Goal: Information Seeking & Learning: Learn about a topic

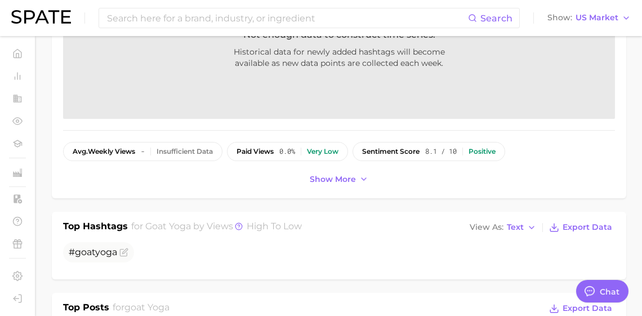
scroll to position [1861, 0]
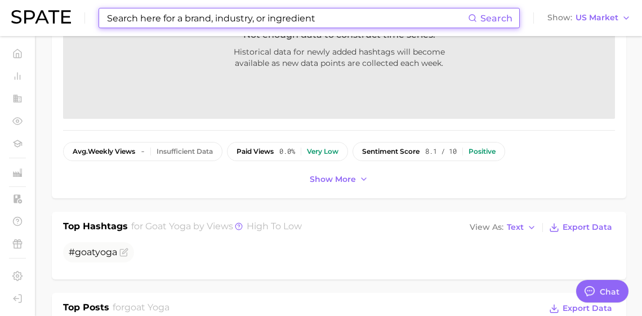
click at [169, 23] on input at bounding box center [287, 17] width 362 height 19
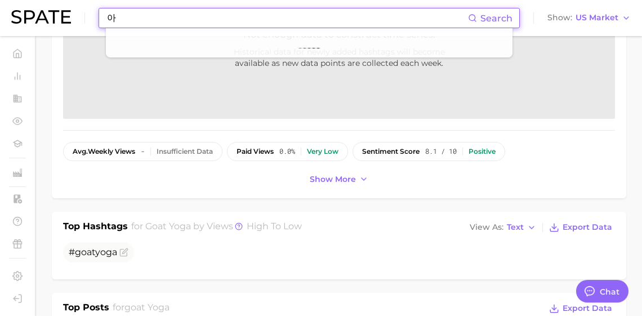
type input "ㅇ"
type input "dkny"
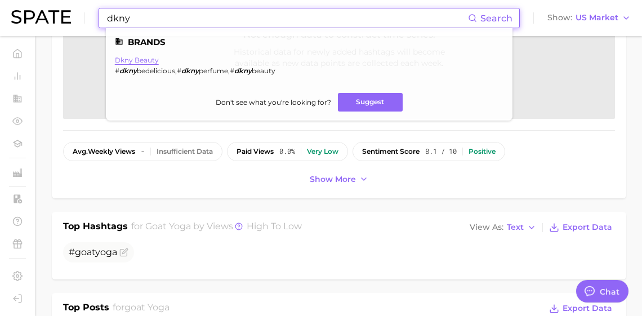
click at [158, 64] on link "dkny beauty" at bounding box center [137, 60] width 44 height 8
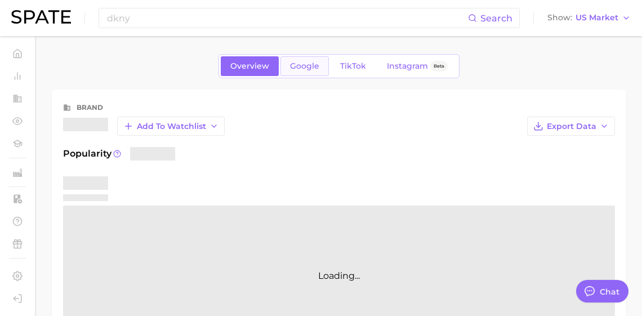
click at [303, 63] on span "Google" at bounding box center [304, 66] width 29 height 10
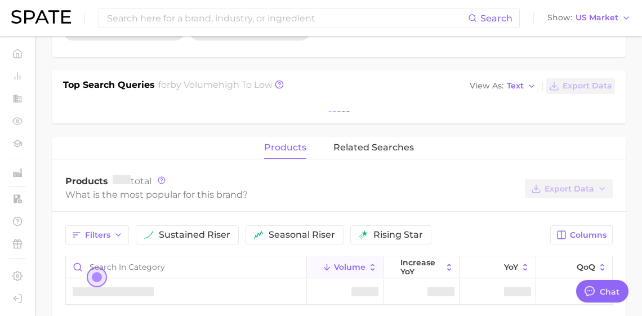
scroll to position [384, 0]
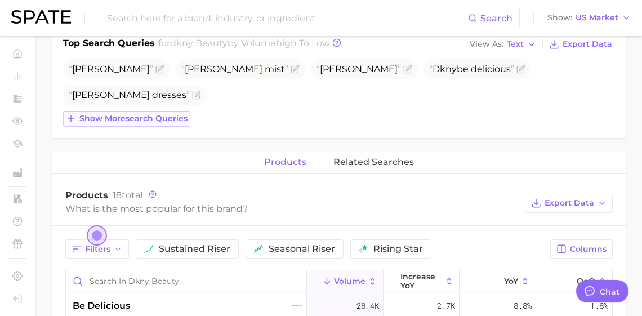
click at [169, 123] on span "Show more search queries" at bounding box center [133, 119] width 108 height 10
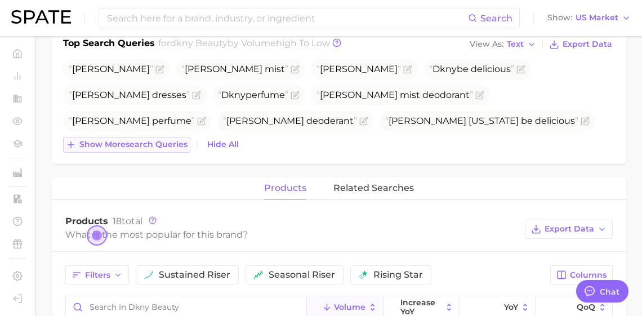
click at [163, 153] on button "Show more search queries" at bounding box center [126, 145] width 127 height 16
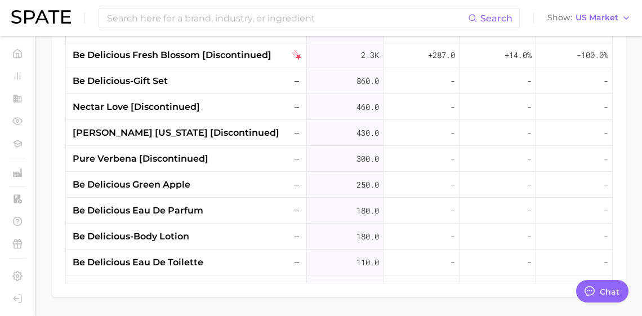
scroll to position [713, 0]
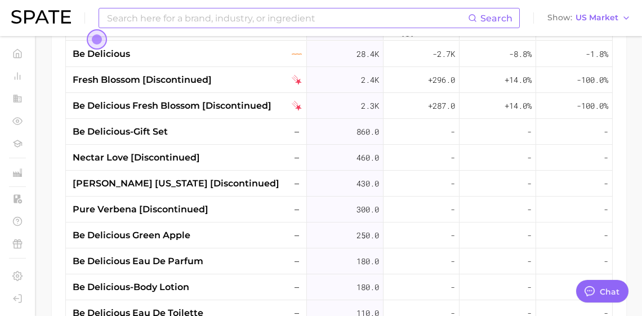
click at [201, 21] on input at bounding box center [287, 17] width 362 height 19
type input "rice pudding"
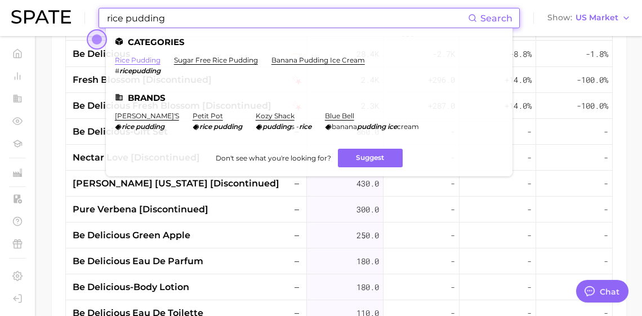
click at [160, 61] on link "rice pudding" at bounding box center [138, 60] width 46 height 8
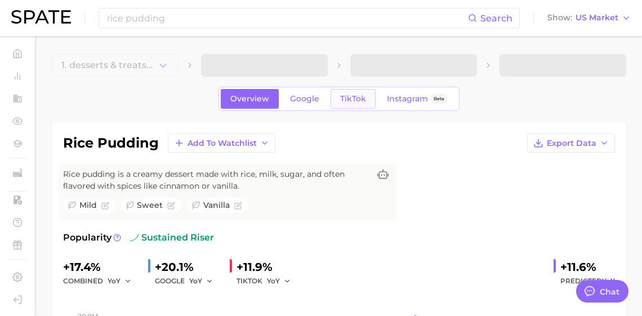
click at [349, 109] on link "TikTok" at bounding box center [353, 99] width 45 height 20
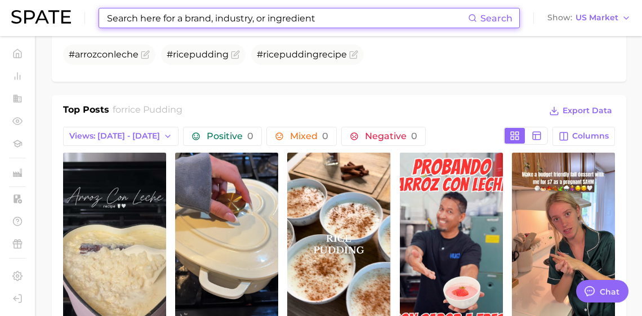
click at [154, 21] on input at bounding box center [287, 17] width 362 height 19
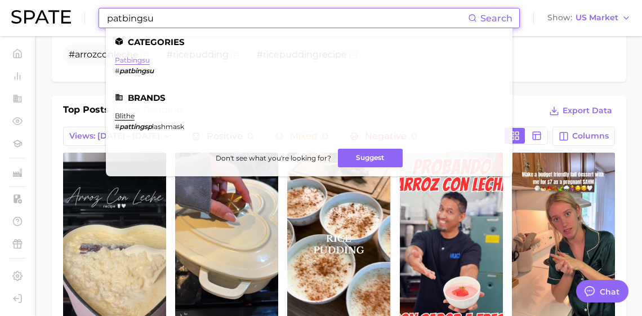
type input "patbingsu"
click at [150, 59] on link "patbingsu" at bounding box center [132, 60] width 35 height 8
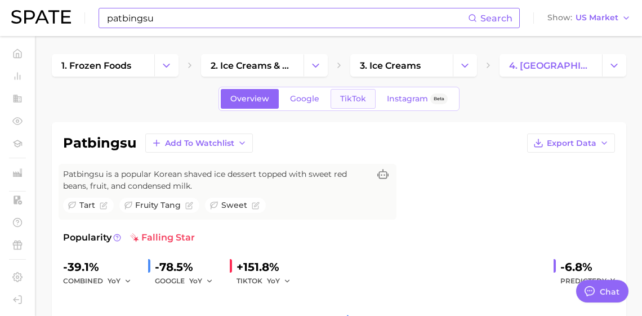
click at [363, 104] on span "TikTok" at bounding box center [353, 99] width 26 height 10
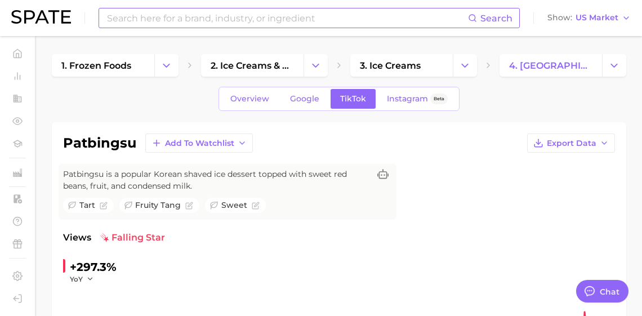
click at [117, 22] on div "Search" at bounding box center [309, 18] width 421 height 20
click at [122, 17] on input at bounding box center [287, 17] width 362 height 19
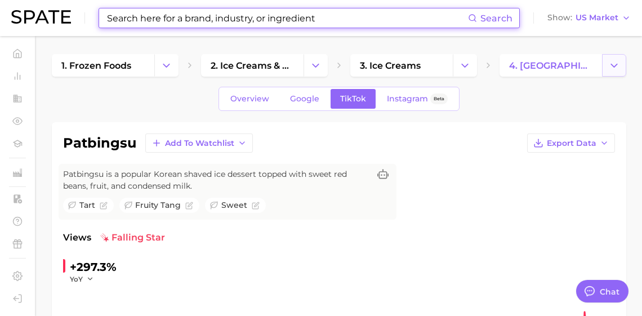
click at [622, 70] on button "Change Category" at bounding box center [614, 65] width 24 height 23
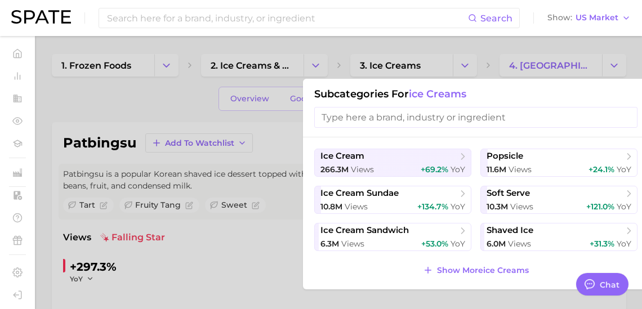
click at [457, 117] on input "search" at bounding box center [475, 117] width 323 height 21
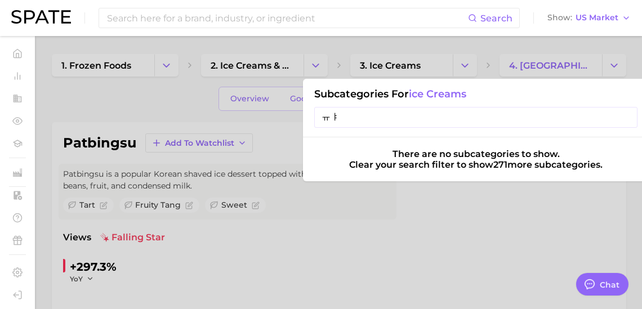
type input "ㅠ"
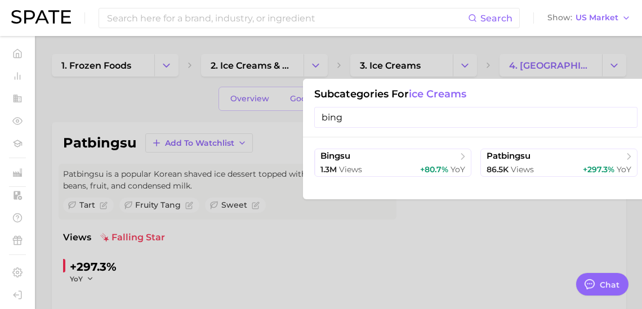
type input "bing"
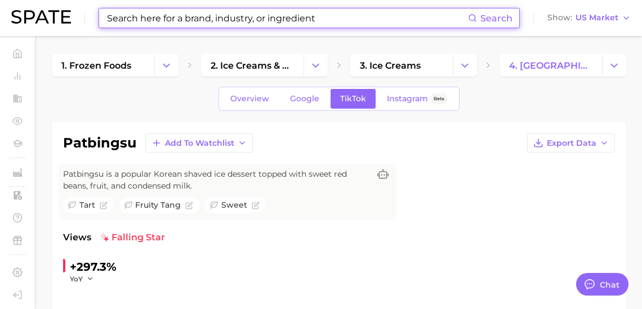
click at [150, 23] on input at bounding box center [287, 17] width 362 height 19
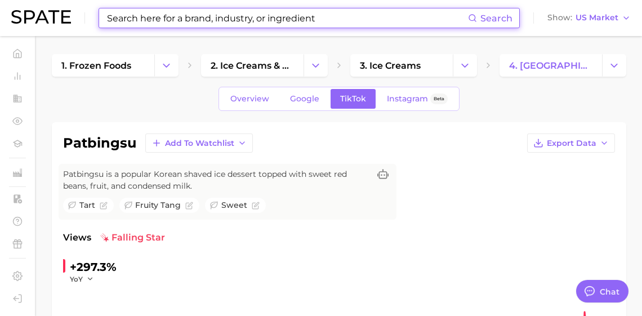
type input "ㄹ"
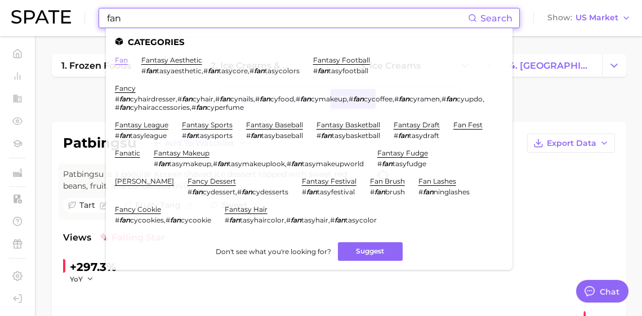
type input "fan"
click at [128, 63] on link "fan" at bounding box center [121, 60] width 13 height 8
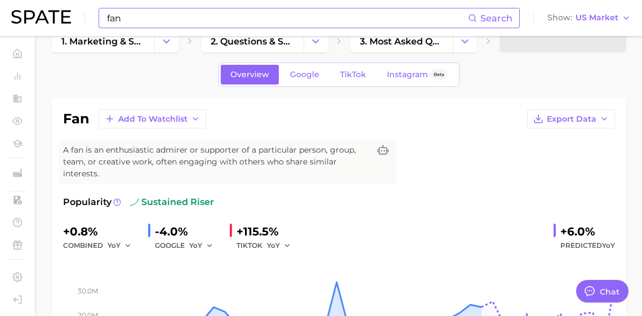
scroll to position [26, 0]
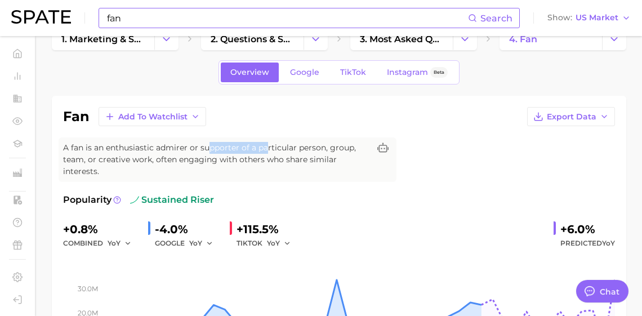
drag, startPoint x: 258, startPoint y: 164, endPoint x: 331, endPoint y: 167, distance: 72.7
click at [331, 167] on span "A fan is an enthusiastic admirer or supporter of a particular person, group, te…" at bounding box center [216, 159] width 306 height 35
click at [297, 71] on span "Google" at bounding box center [304, 73] width 29 height 10
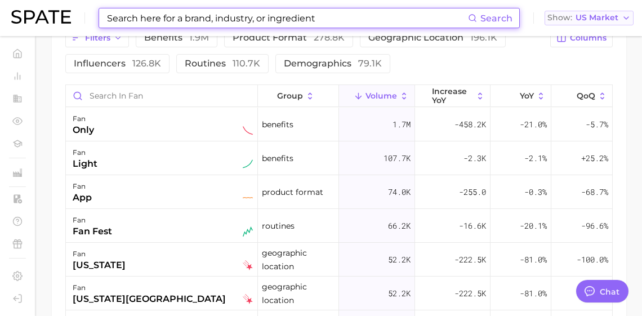
click at [607, 16] on span "US Market" at bounding box center [596, 18] width 43 height 6
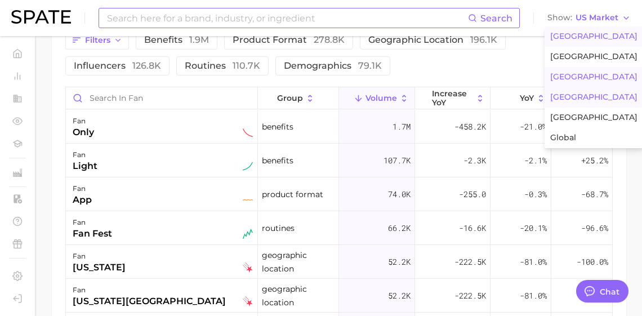
scroll to position [642, 0]
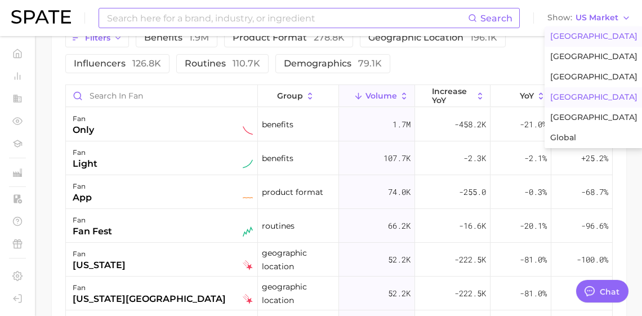
click at [602, 108] on button "[GEOGRAPHIC_DATA]" at bounding box center [593, 97] width 99 height 20
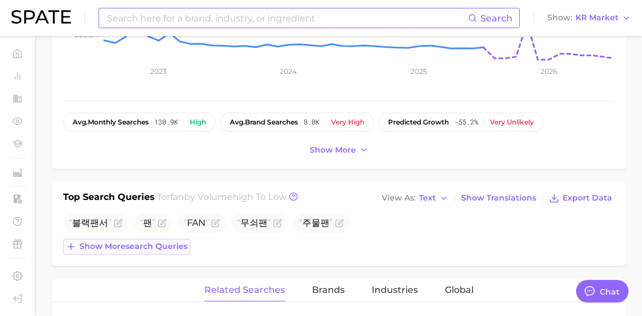
scroll to position [372, 0]
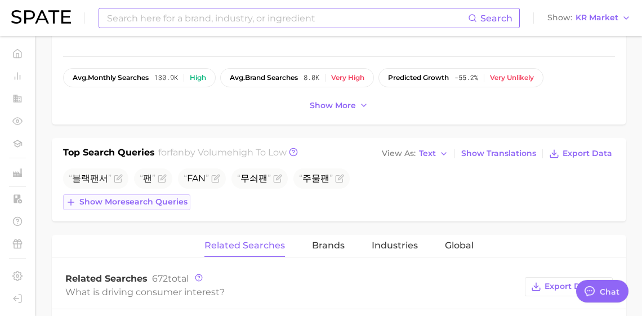
click at [144, 210] on button "Show more search queries" at bounding box center [126, 202] width 127 height 16
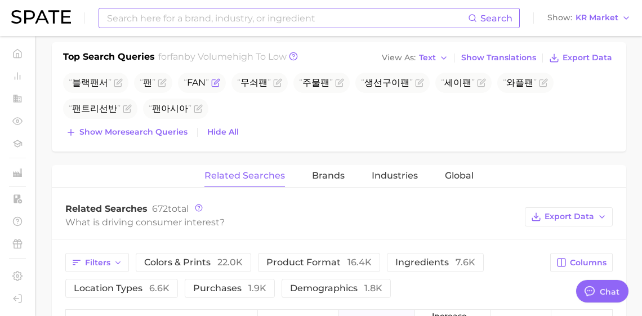
scroll to position [482, 0]
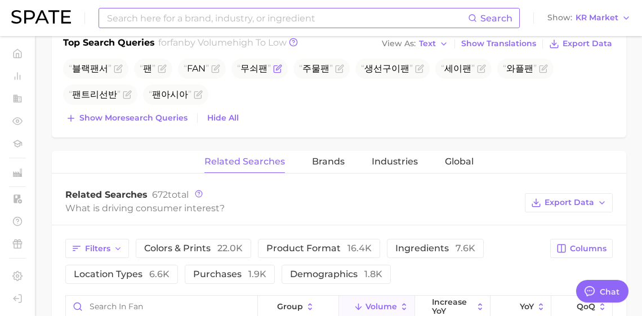
click at [273, 73] on icon "Flag as miscategorized or irrelevant" at bounding box center [277, 68] width 9 height 9
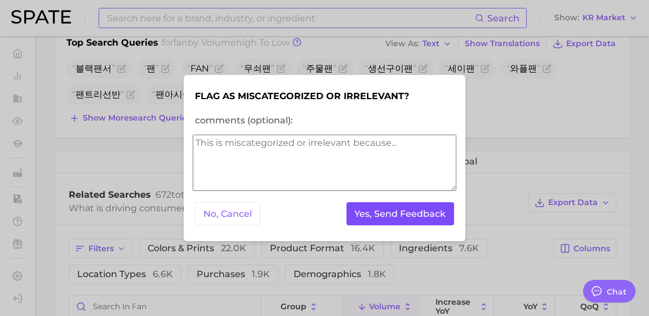
click at [378, 216] on button "Yes, Send Feedback" at bounding box center [400, 213] width 108 height 23
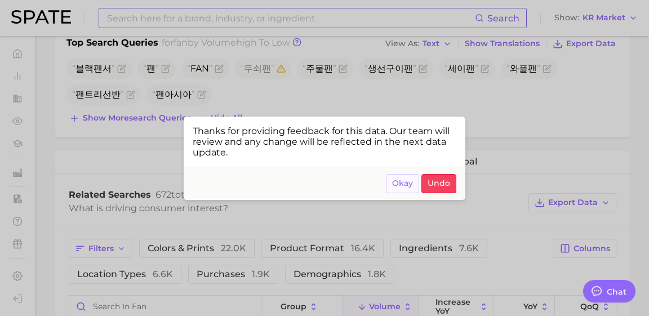
click at [392, 188] on button "Okay" at bounding box center [402, 183] width 33 height 19
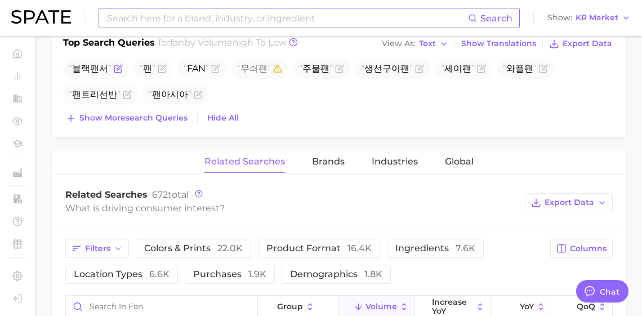
click at [116, 73] on icon "Flag as miscategorized or irrelevant" at bounding box center [118, 68] width 9 height 9
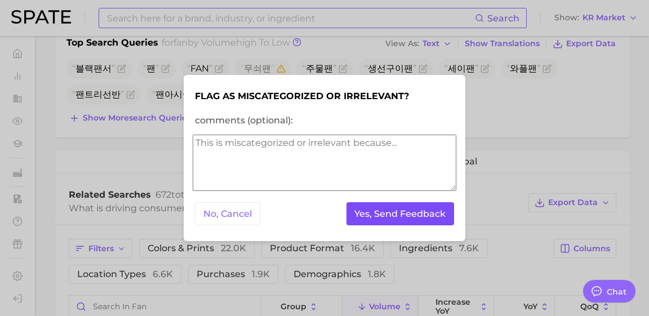
click at [367, 224] on button "Yes, Send Feedback" at bounding box center [400, 213] width 108 height 23
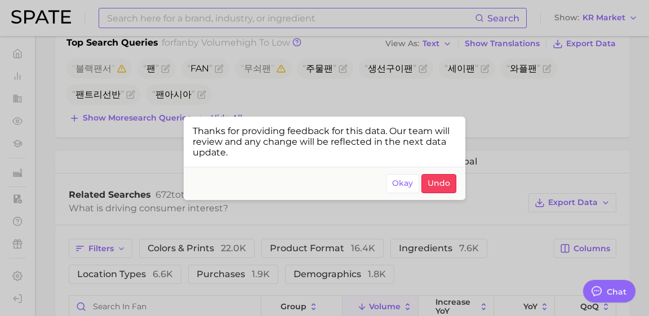
click at [396, 193] on button "Okay" at bounding box center [402, 183] width 33 height 19
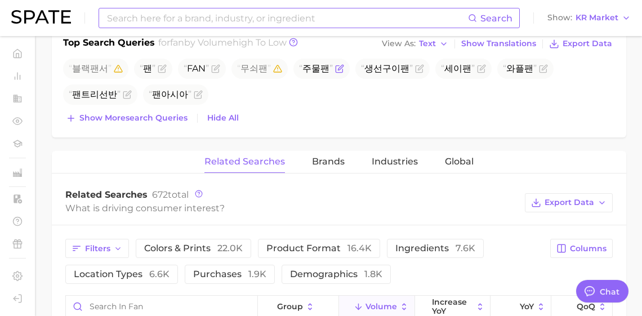
click at [335, 73] on icon "Flag as miscategorized or irrelevant" at bounding box center [339, 68] width 9 height 9
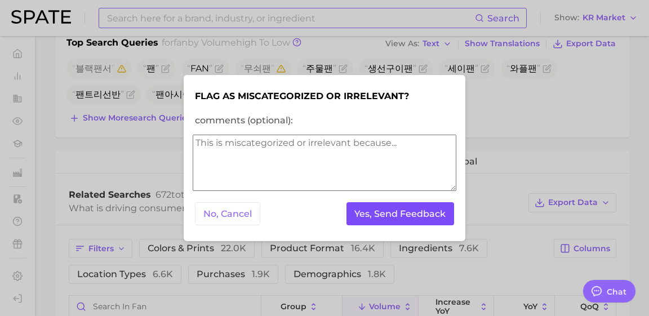
click at [382, 208] on button "Yes, Send Feedback" at bounding box center [400, 213] width 108 height 23
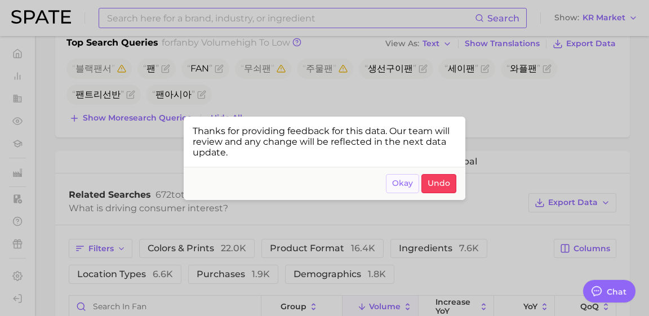
click at [390, 191] on button "Okay" at bounding box center [402, 183] width 33 height 19
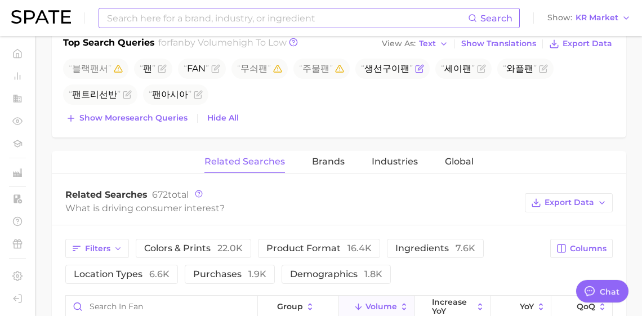
click at [416, 73] on icon "Flag as miscategorized or irrelevant" at bounding box center [419, 69] width 7 height 7
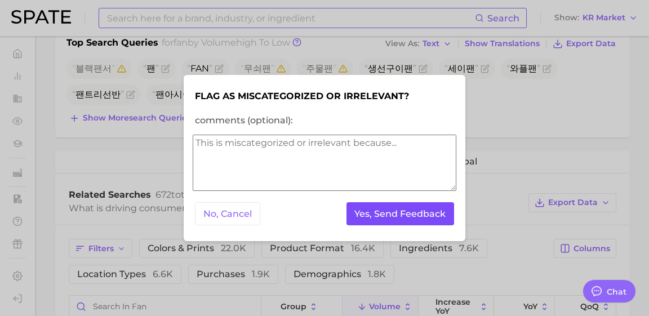
click at [383, 211] on button "Yes, Send Feedback" at bounding box center [400, 213] width 108 height 23
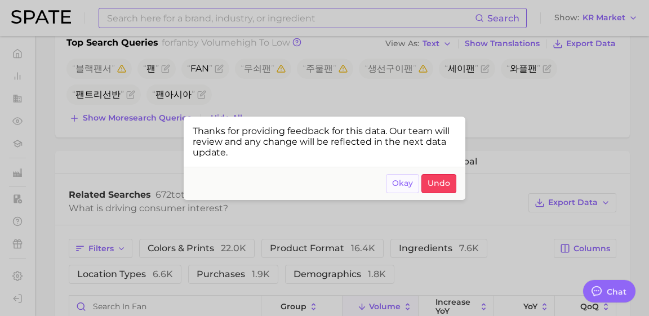
click at [389, 186] on button "Okay" at bounding box center [402, 183] width 33 height 19
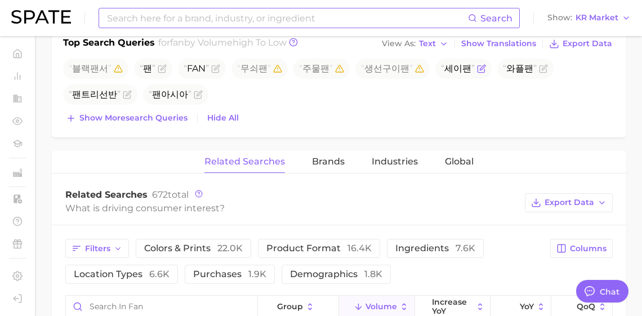
click at [477, 73] on icon "Flag as miscategorized or irrelevant" at bounding box center [481, 68] width 9 height 9
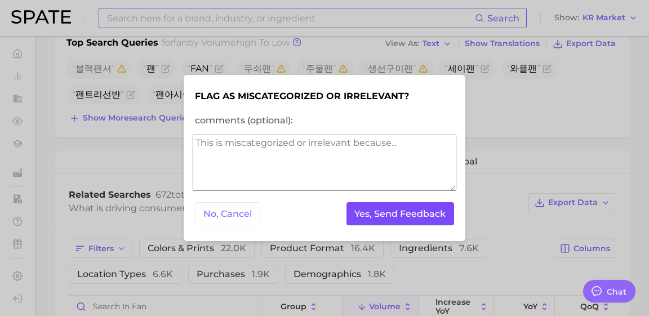
click at [403, 219] on button "Yes, Send Feedback" at bounding box center [400, 213] width 108 height 23
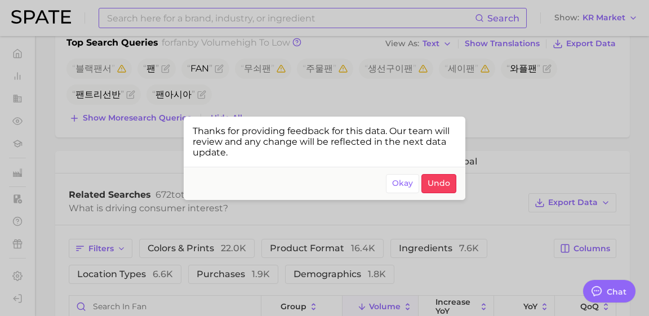
click at [396, 187] on span "Okay" at bounding box center [402, 183] width 21 height 10
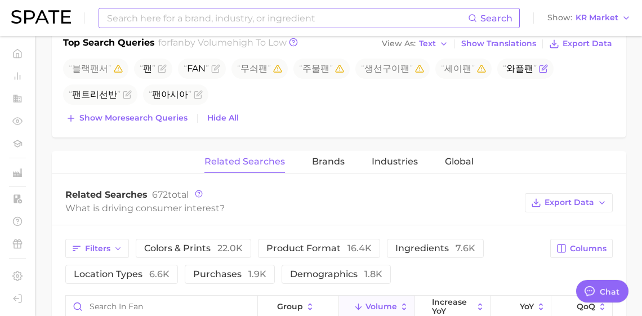
click at [539, 73] on icon "Flag as miscategorized or irrelevant" at bounding box center [543, 68] width 9 height 9
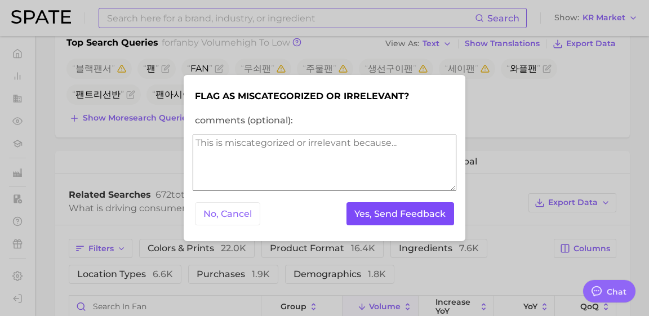
click at [408, 212] on button "Yes, Send Feedback" at bounding box center [400, 213] width 108 height 23
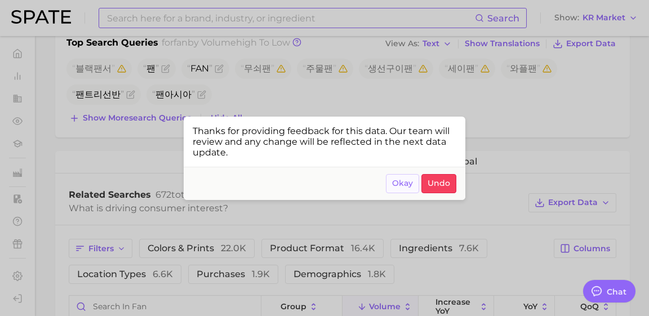
click at [401, 185] on span "Okay" at bounding box center [402, 183] width 21 height 10
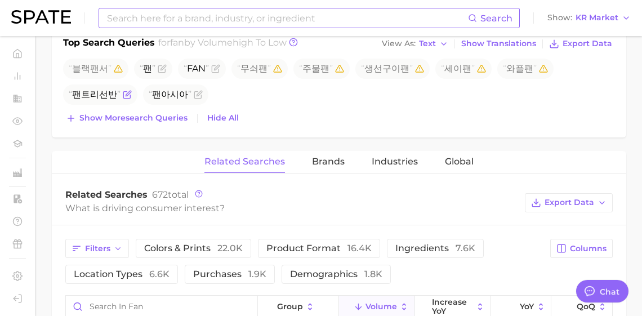
click at [131, 96] on icon "Flag as miscategorized or irrelevant" at bounding box center [128, 93] width 5 height 5
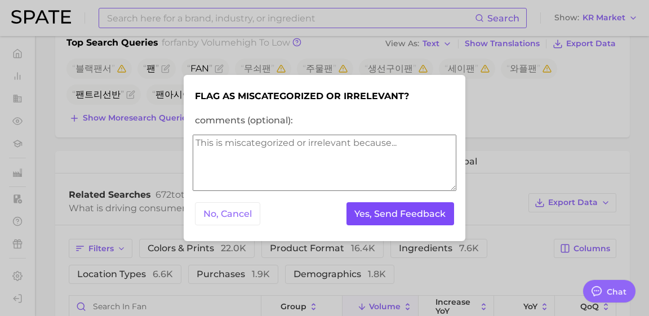
click at [400, 211] on button "Yes, Send Feedback" at bounding box center [400, 213] width 108 height 23
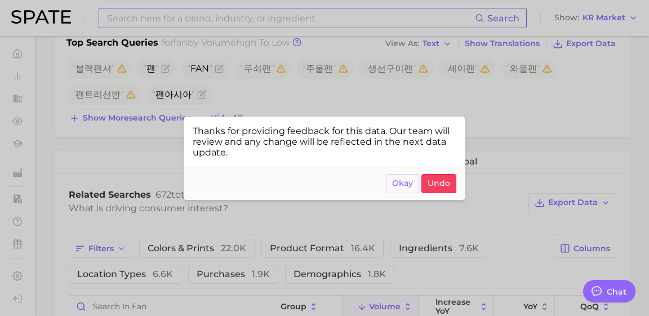
click at [396, 188] on span "Okay" at bounding box center [402, 183] width 21 height 10
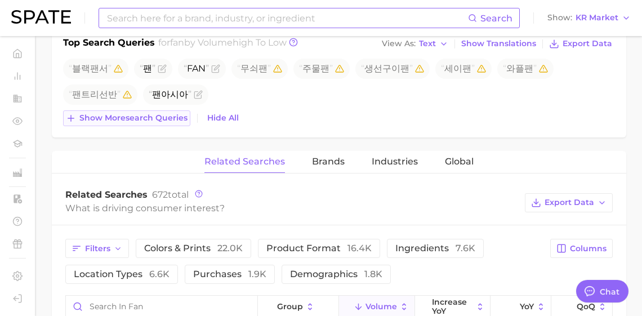
click at [129, 123] on span "Show more search queries" at bounding box center [133, 118] width 108 height 10
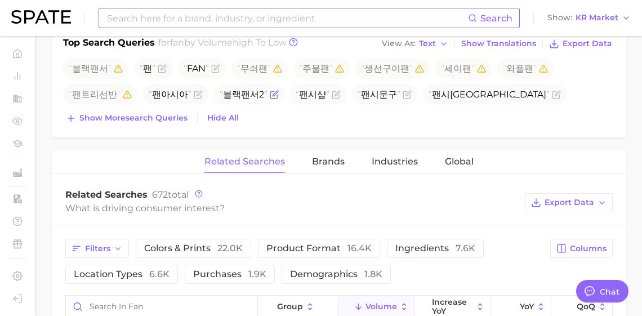
click at [273, 96] on icon "Flag as miscategorized or irrelevant" at bounding box center [275, 93] width 5 height 5
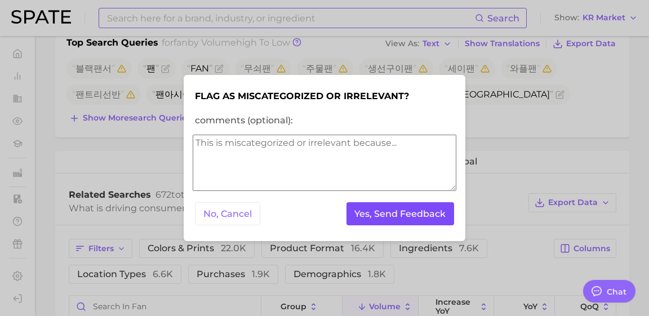
click at [365, 207] on button "Yes, Send Feedback" at bounding box center [400, 213] width 108 height 23
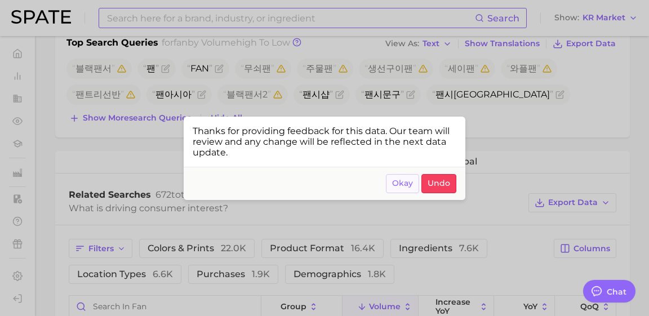
click at [396, 188] on span "Okay" at bounding box center [402, 183] width 21 height 10
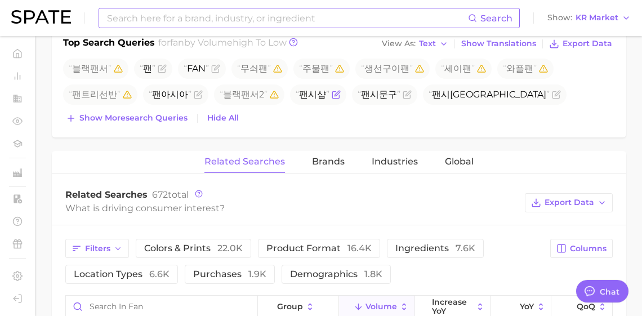
click at [332, 99] on icon "Flag as miscategorized or irrelevant" at bounding box center [336, 94] width 9 height 9
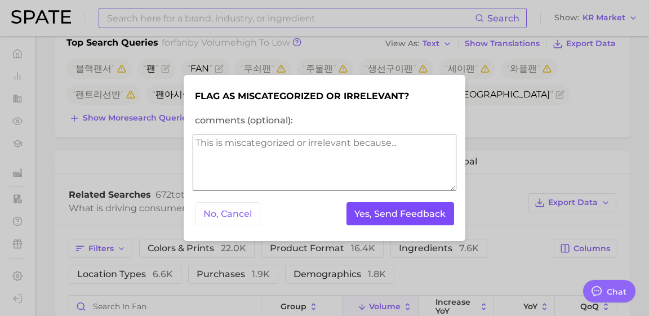
click at [371, 216] on button "Yes, Send Feedback" at bounding box center [400, 213] width 108 height 23
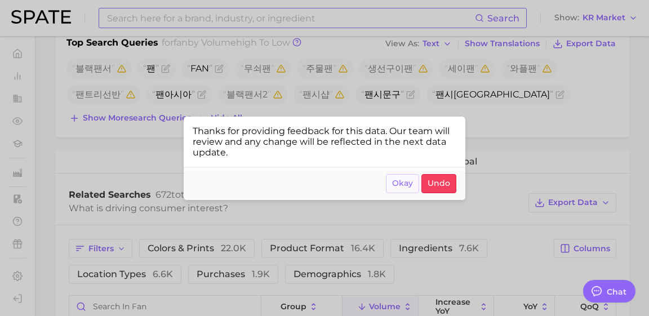
click at [389, 190] on button "Okay" at bounding box center [402, 183] width 33 height 19
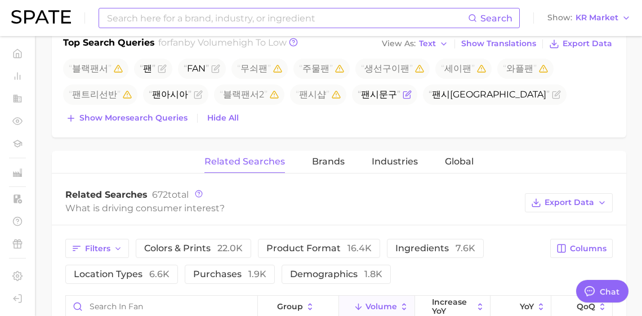
click at [405, 96] on icon "Flag as miscategorized or irrelevant" at bounding box center [407, 93] width 5 height 5
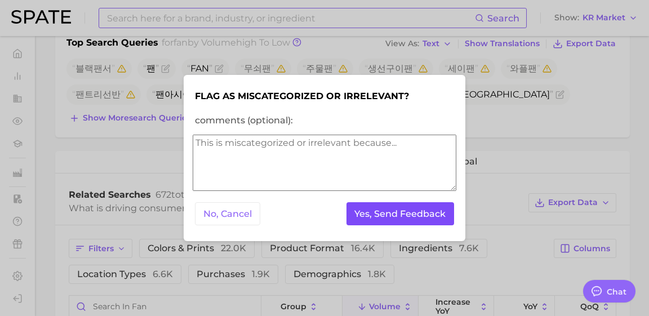
click at [399, 213] on button "Yes, Send Feedback" at bounding box center [400, 213] width 108 height 23
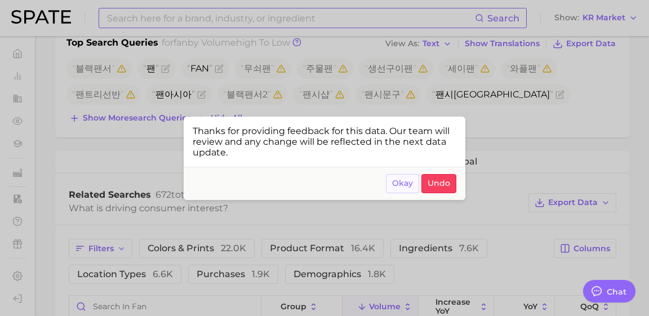
click at [391, 193] on button "Okay" at bounding box center [402, 183] width 33 height 19
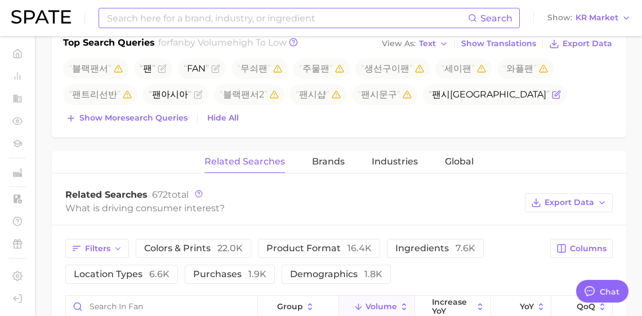
click at [552, 99] on icon "Flag as miscategorized or irrelevant" at bounding box center [556, 94] width 9 height 9
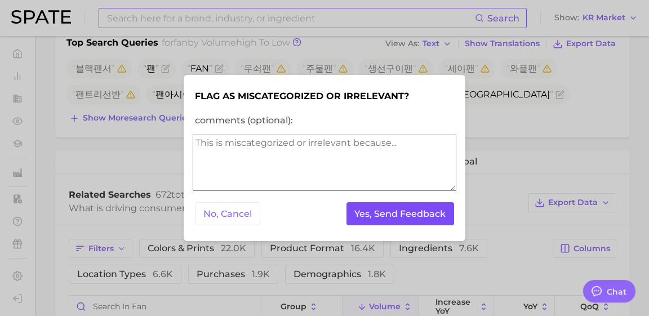
click at [406, 209] on button "Yes, Send Feedback" at bounding box center [400, 213] width 108 height 23
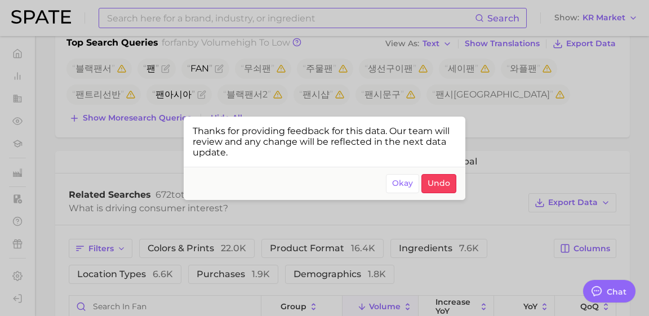
click at [386, 186] on footer "Okay Undo" at bounding box center [325, 183] width 282 height 33
click at [394, 188] on span "Okay" at bounding box center [402, 183] width 21 height 10
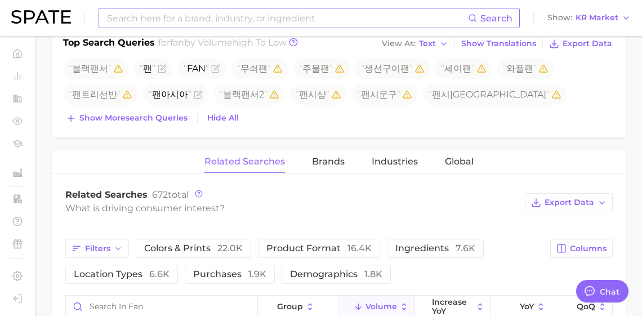
click at [123, 125] on icon "Flag as miscategorized or irrelevant" at bounding box center [118, 120] width 9 height 9
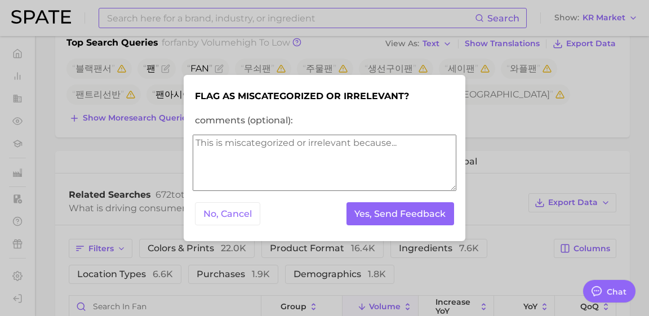
click at [380, 226] on div "No, Cancel Yes, Send Feedback" at bounding box center [325, 214] width 264 height 28
click at [379, 214] on button "Yes, Send Feedback" at bounding box center [400, 213] width 108 height 23
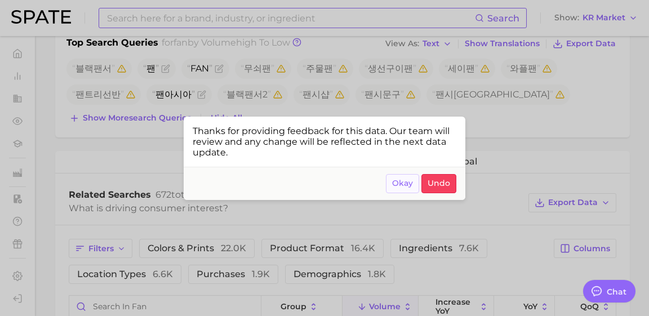
click at [391, 184] on button "Okay" at bounding box center [402, 183] width 33 height 19
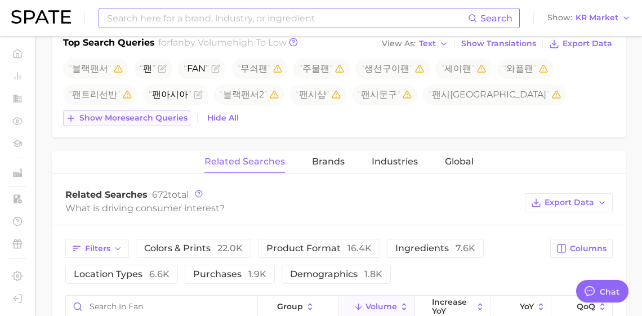
click at [158, 123] on span "Show more search queries" at bounding box center [133, 118] width 108 height 10
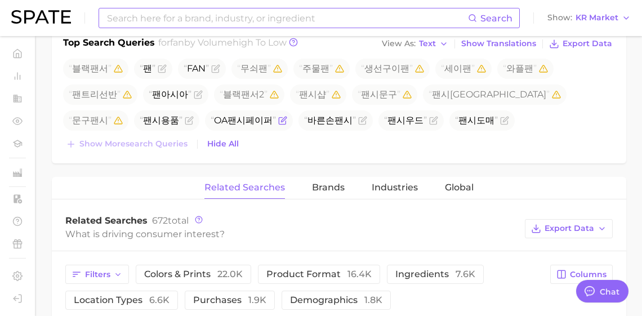
click at [281, 122] on icon "Flag as miscategorized or irrelevant" at bounding box center [283, 119] width 5 height 5
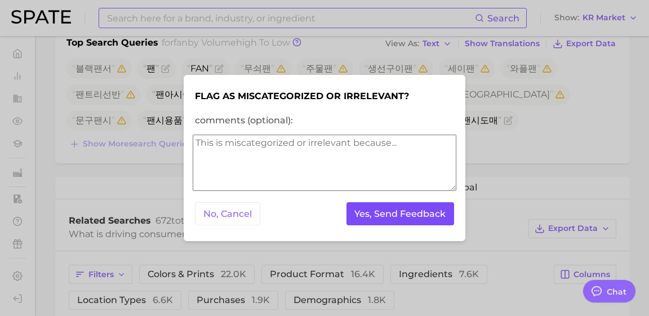
click at [373, 206] on button "Yes, Send Feedback" at bounding box center [400, 213] width 108 height 23
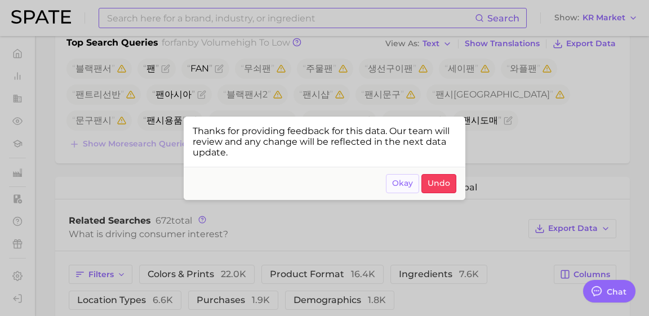
click at [399, 193] on button "Okay" at bounding box center [402, 183] width 33 height 19
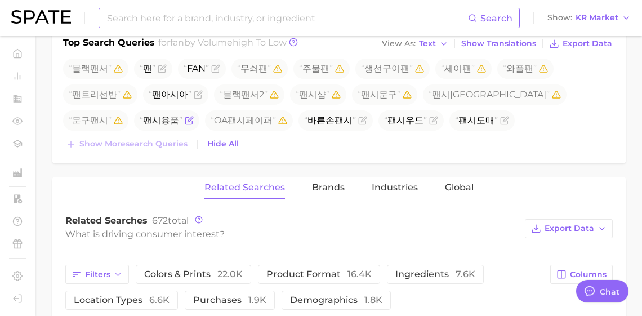
click at [194, 125] on icon "Flag as miscategorized or irrelevant" at bounding box center [189, 120] width 9 height 9
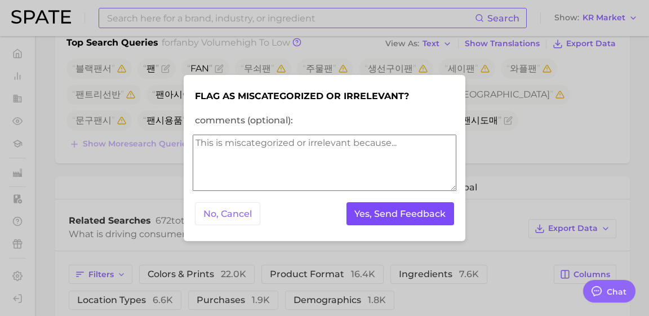
click at [433, 210] on button "Yes, Send Feedback" at bounding box center [400, 213] width 108 height 23
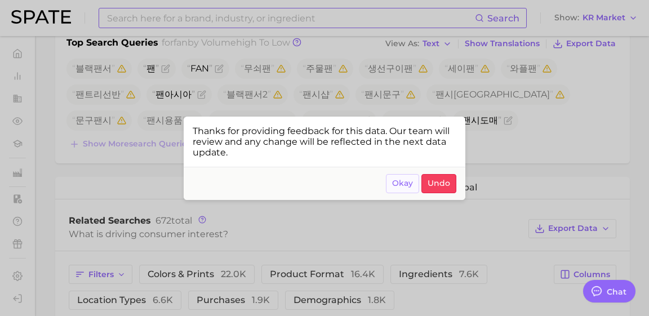
click at [403, 184] on button "Okay" at bounding box center [402, 183] width 33 height 19
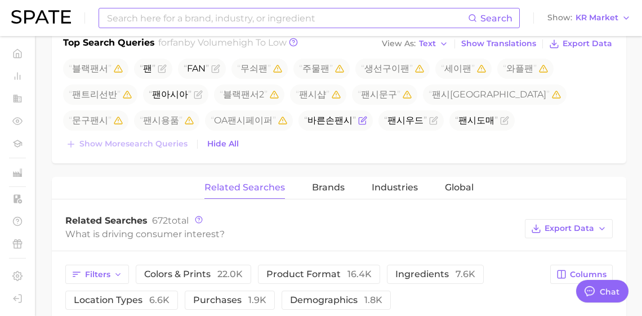
click at [358, 125] on icon "Flag as miscategorized or irrelevant" at bounding box center [362, 120] width 9 height 9
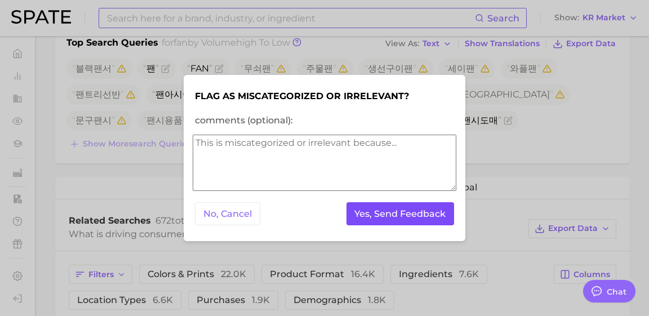
click at [383, 206] on button "Yes, Send Feedback" at bounding box center [400, 213] width 108 height 23
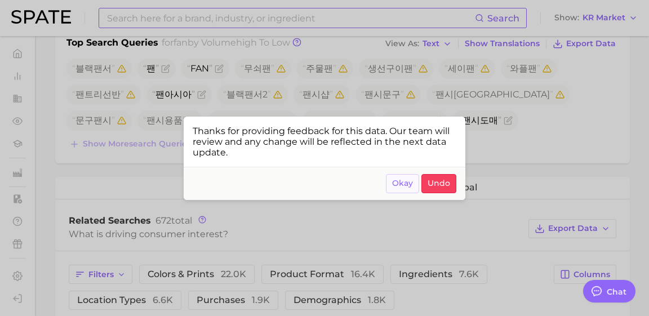
click at [395, 188] on span "Okay" at bounding box center [402, 183] width 21 height 10
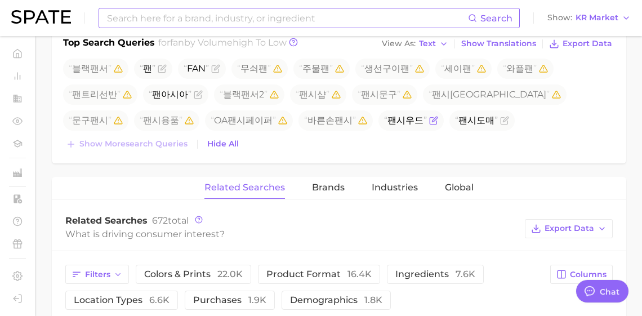
click at [378, 131] on span "팬시우드" at bounding box center [410, 120] width 65 height 20
click at [429, 125] on icon "Flag as miscategorized or irrelevant" at bounding box center [433, 120] width 9 height 9
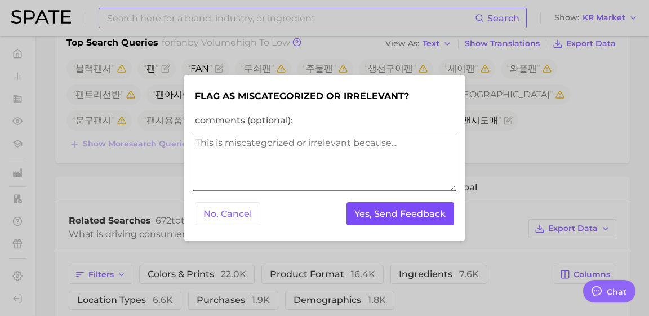
click at [391, 213] on button "Yes, Send Feedback" at bounding box center [400, 213] width 108 height 23
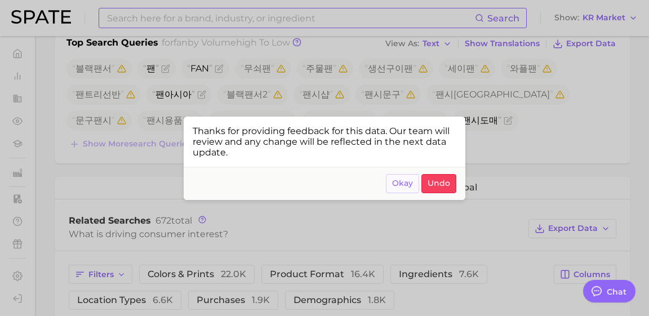
click at [389, 192] on button "Okay" at bounding box center [402, 183] width 33 height 19
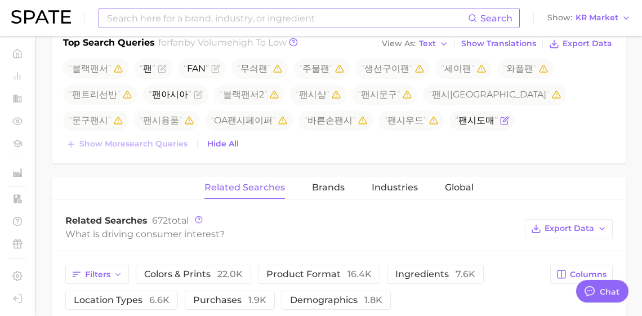
click at [500, 125] on icon "Flag as miscategorized or irrelevant" at bounding box center [504, 120] width 9 height 9
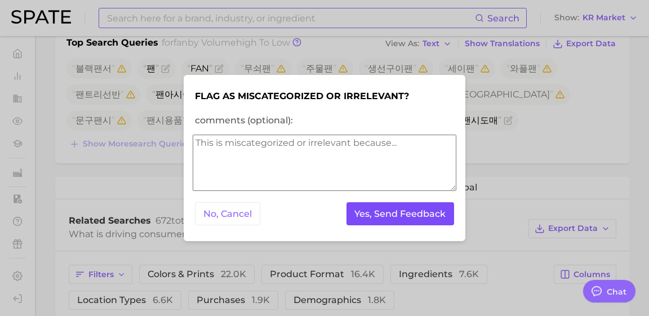
click at [389, 218] on button "Yes, Send Feedback" at bounding box center [400, 213] width 108 height 23
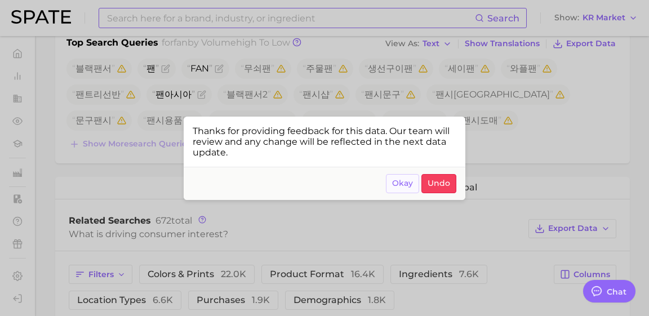
click at [404, 188] on span "Okay" at bounding box center [402, 183] width 21 height 10
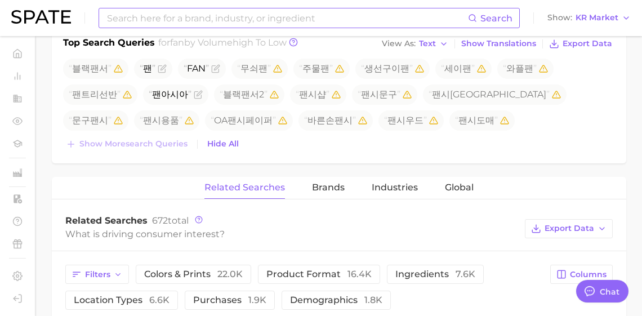
click at [136, 18] on input at bounding box center [287, 17] width 362 height 19
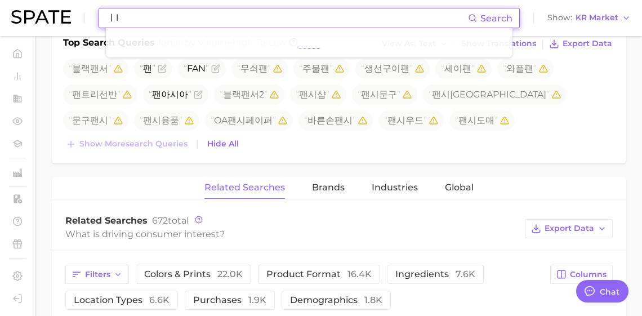
type input "ㅣ"
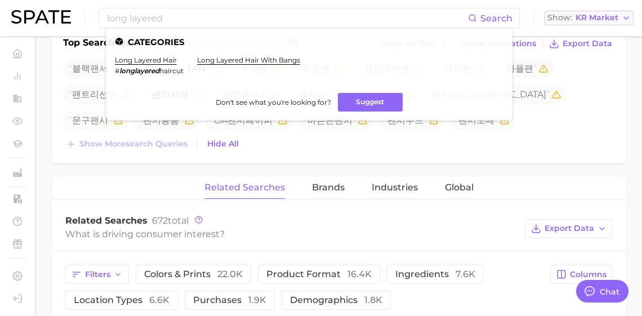
click at [593, 21] on span "KR Market" at bounding box center [596, 18] width 43 height 6
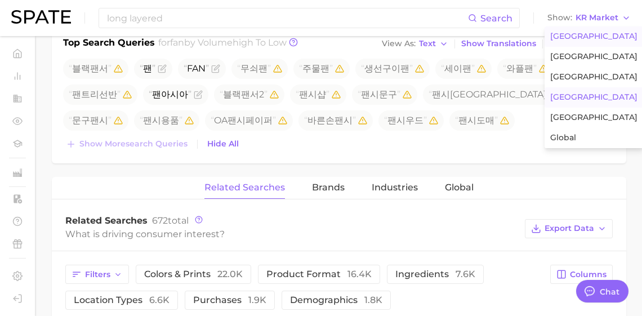
click at [593, 37] on span "[GEOGRAPHIC_DATA]" at bounding box center [593, 37] width 87 height 10
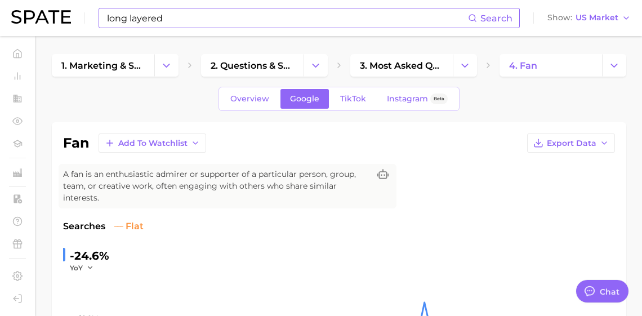
click at [166, 17] on input "long layered" at bounding box center [287, 17] width 362 height 19
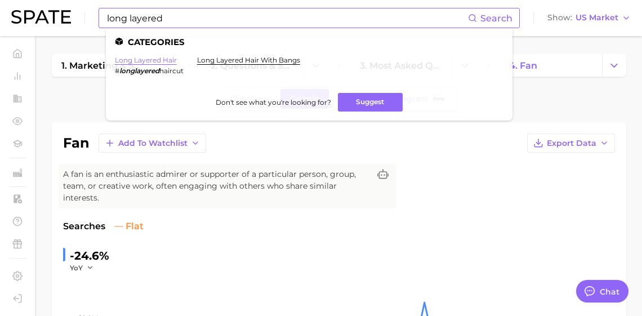
click at [177, 56] on link "long layered hair" at bounding box center [146, 60] width 62 height 8
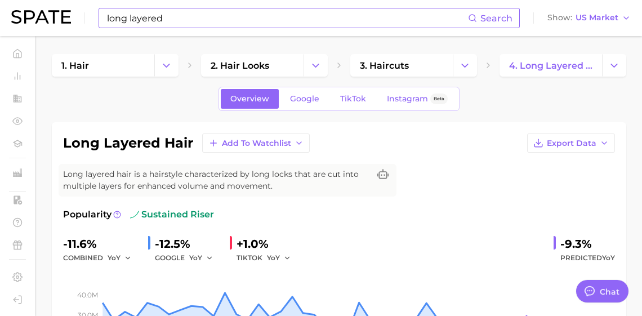
click at [191, 22] on input "long layered" at bounding box center [287, 17] width 362 height 19
click at [192, 21] on input "long layered" at bounding box center [287, 17] width 362 height 19
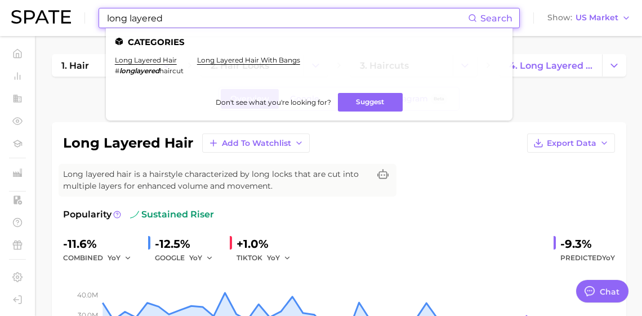
click at [192, 21] on input "long layered" at bounding box center [287, 17] width 362 height 19
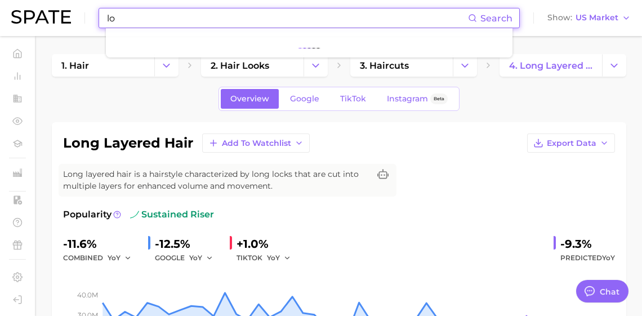
type input "l"
type input "ㅎ"
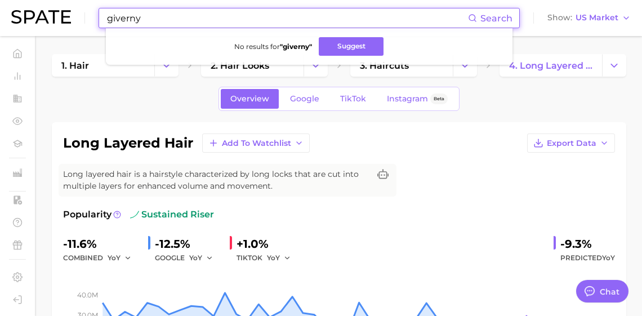
type input "giverny"
click at [601, 19] on span "US Market" at bounding box center [596, 18] width 43 height 6
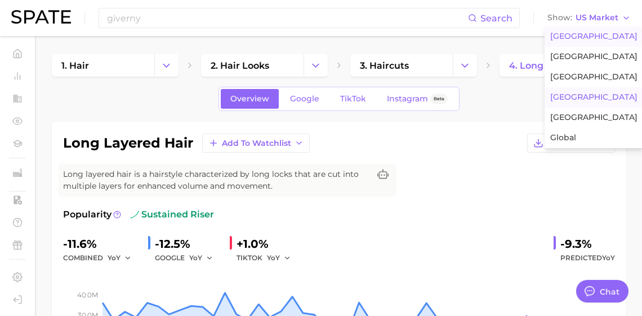
click at [613, 108] on button "[GEOGRAPHIC_DATA]" at bounding box center [593, 97] width 99 height 20
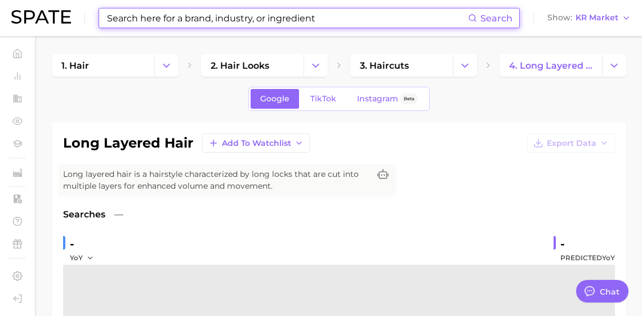
click at [210, 21] on input at bounding box center [287, 17] width 362 height 19
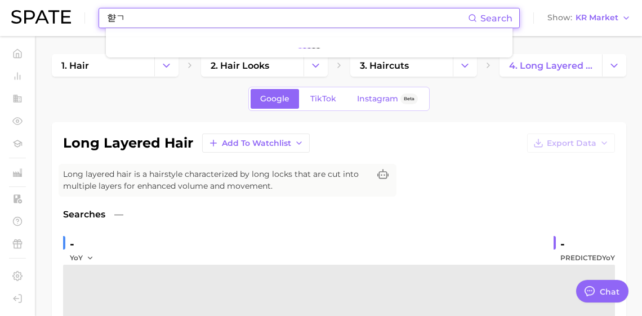
type input "햗"
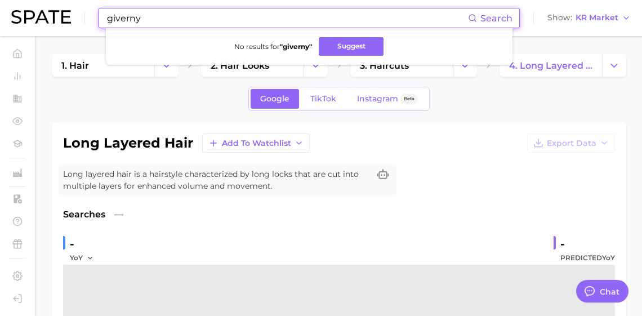
click at [229, 15] on input "giverny" at bounding box center [287, 17] width 362 height 19
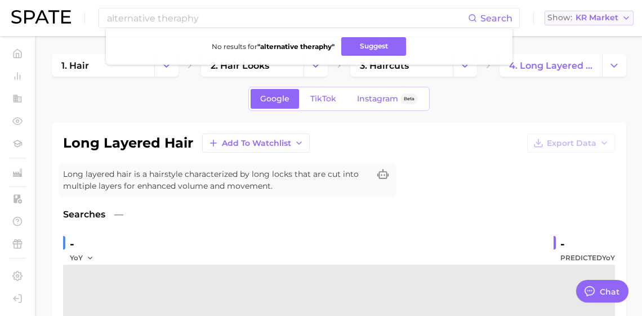
click at [627, 23] on button "Show KR Market" at bounding box center [588, 18] width 89 height 15
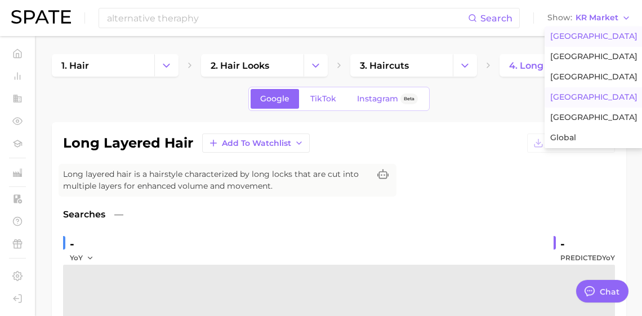
click at [604, 41] on span "[GEOGRAPHIC_DATA]" at bounding box center [593, 37] width 87 height 10
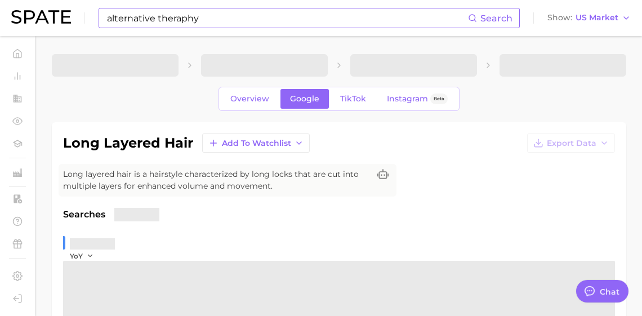
click at [236, 16] on input "alternative theraphy" at bounding box center [287, 17] width 362 height 19
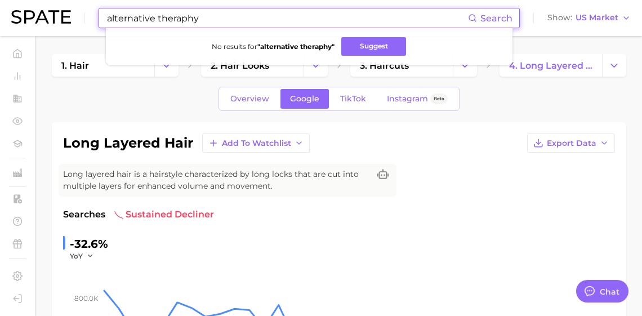
drag, startPoint x: 171, startPoint y: 21, endPoint x: 296, endPoint y: 18, distance: 125.0
click at [296, 18] on input "alternative theraphy" at bounding box center [287, 17] width 362 height 19
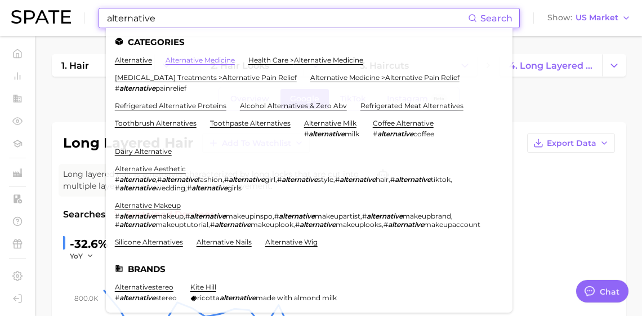
type input "alternative"
click at [211, 62] on link "alternative medicine" at bounding box center [200, 60] width 69 height 8
type textarea "x"
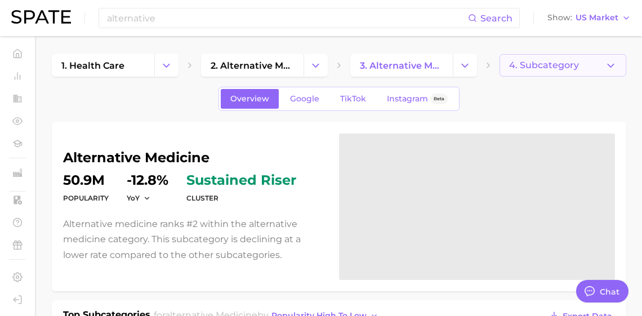
click at [575, 72] on button "4. Subcategory" at bounding box center [562, 65] width 127 height 23
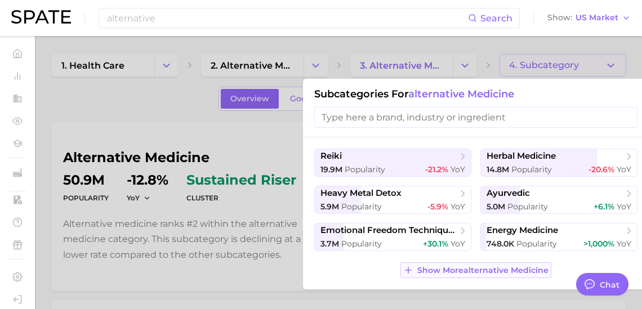
click at [466, 275] on span "Show More alternative medicine" at bounding box center [482, 271] width 131 height 10
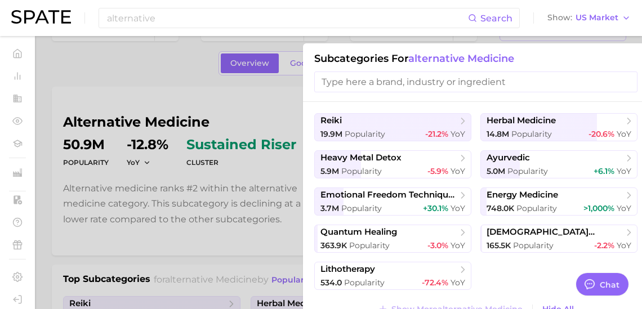
scroll to position [83, 0]
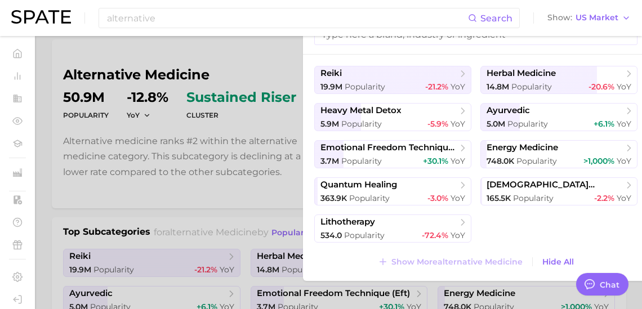
click at [247, 221] on div at bounding box center [321, 154] width 642 height 309
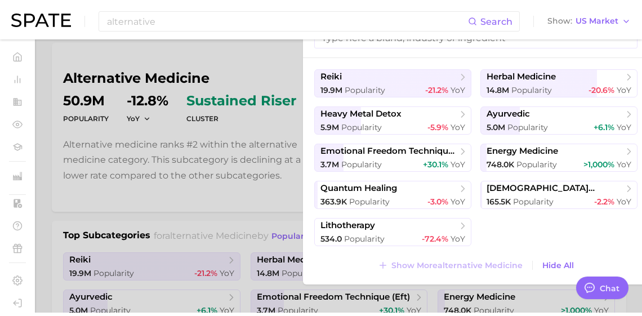
scroll to position [0, 0]
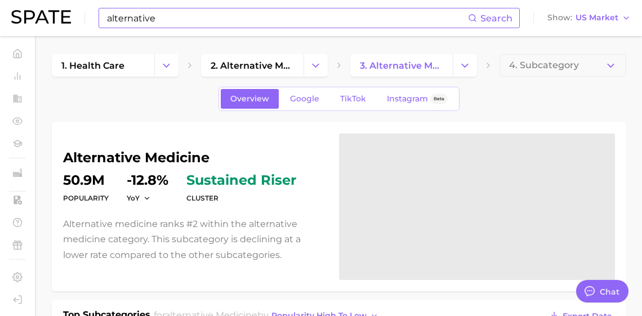
click at [148, 20] on input "alternative" at bounding box center [287, 17] width 362 height 19
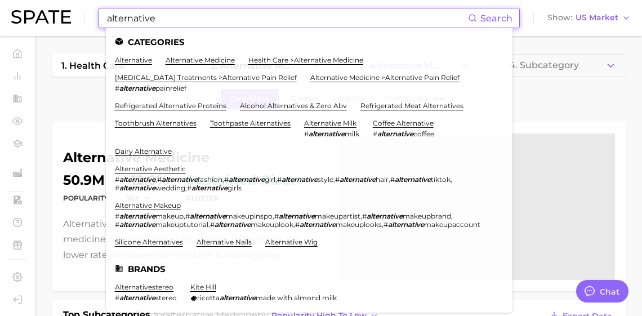
click at [148, 20] on input "alternative" at bounding box center [287, 17] width 362 height 19
paste input "[MEDICAL_DATA]"
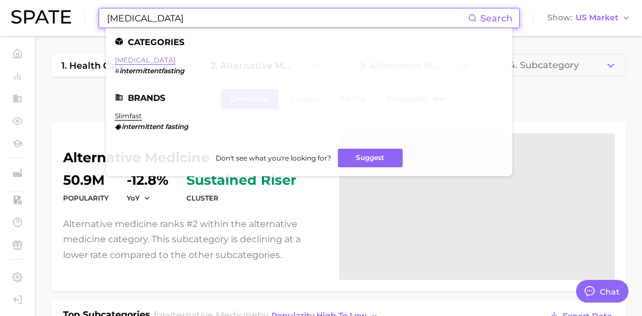
type input "[MEDICAL_DATA]"
click at [170, 58] on link "[MEDICAL_DATA]" at bounding box center [145, 60] width 61 height 8
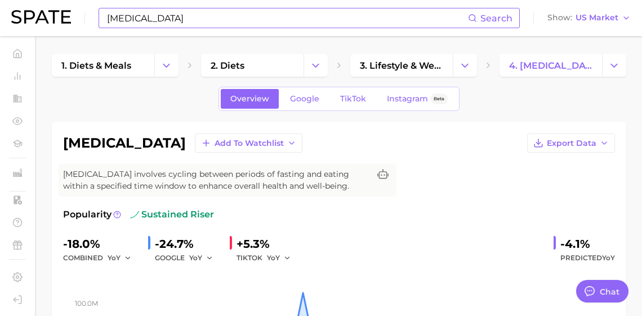
click at [209, 25] on input "[MEDICAL_DATA]" at bounding box center [287, 17] width 362 height 19
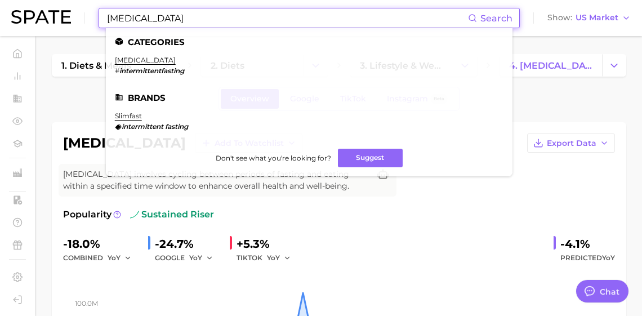
click at [209, 25] on input "[MEDICAL_DATA]" at bounding box center [287, 17] width 362 height 19
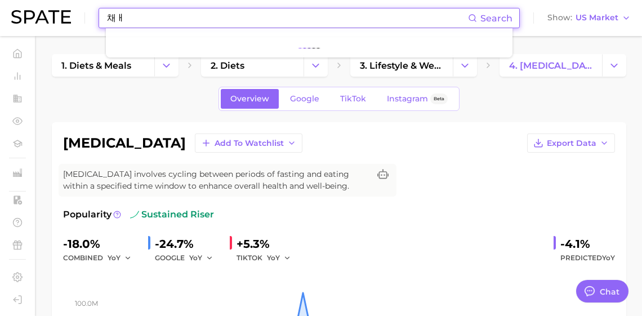
type input "채"
type input "c"
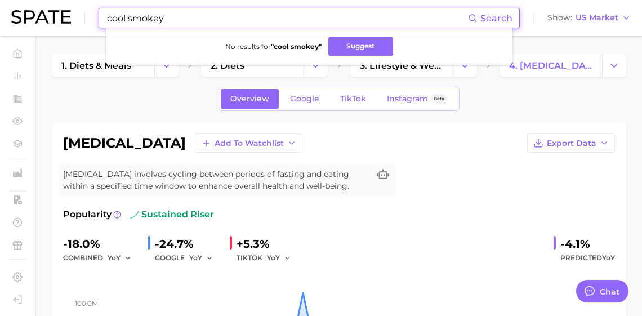
click at [167, 24] on input "cool smokey" at bounding box center [287, 17] width 362 height 19
paste input "effortlessly chic"
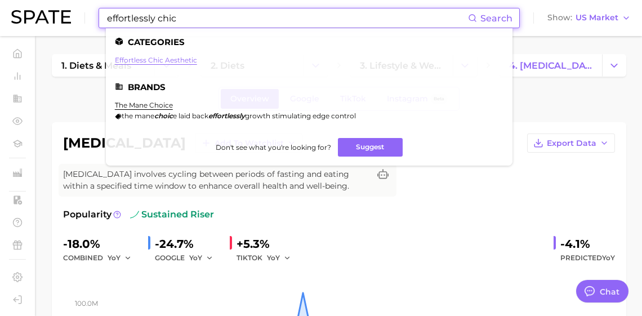
type input "effortlessly chic"
click at [168, 63] on link "effortless chic aesthetic" at bounding box center [156, 60] width 82 height 8
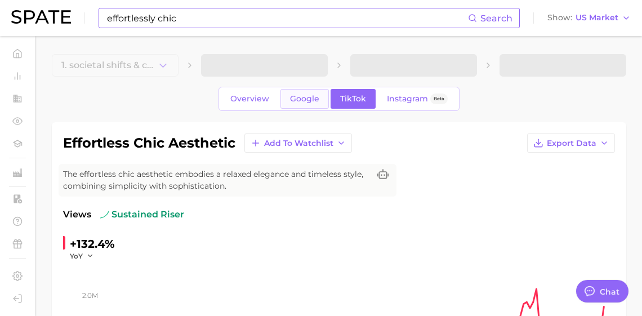
click at [298, 104] on span "Google" at bounding box center [304, 99] width 29 height 10
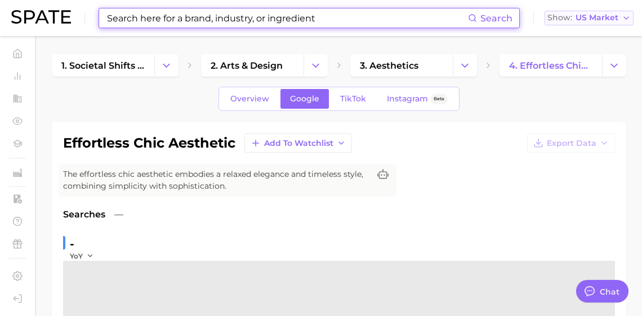
click at [581, 21] on span "US Market" at bounding box center [596, 18] width 43 height 6
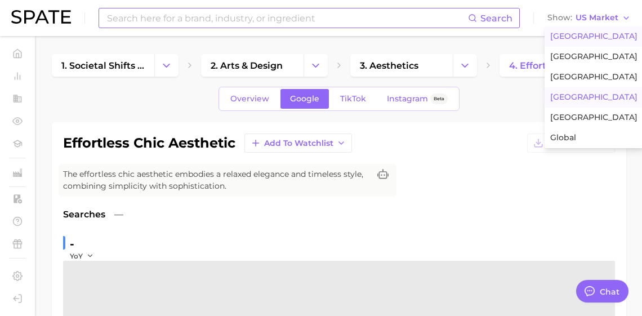
click at [592, 102] on span "[GEOGRAPHIC_DATA]" at bounding box center [593, 97] width 87 height 10
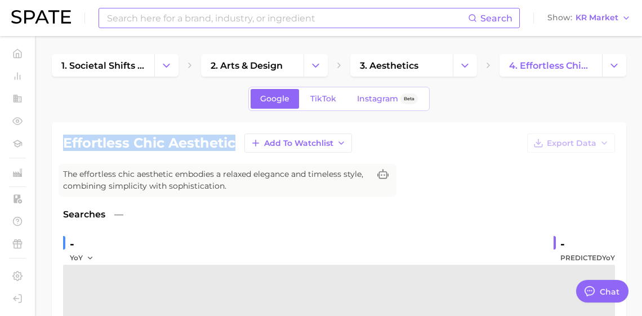
drag, startPoint x: 229, startPoint y: 150, endPoint x: 64, endPoint y: 150, distance: 165.5
click at [64, 150] on h1 "effortless chic aesthetic" at bounding box center [149, 143] width 172 height 14
copy h1 "effortless chic aesthetic"
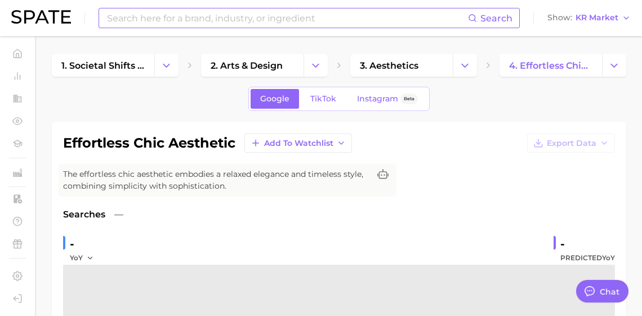
click at [206, 29] on div "Search Show KR Market" at bounding box center [320, 18] width 619 height 36
click at [211, 19] on input at bounding box center [287, 17] width 362 height 19
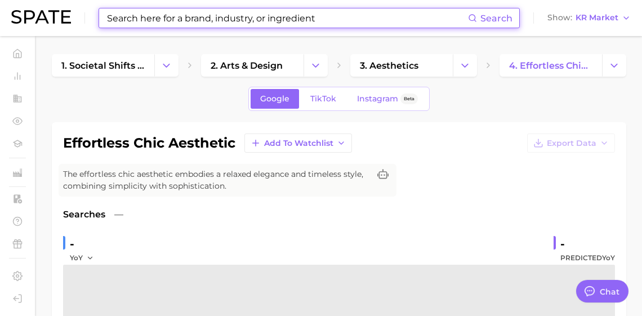
paste input "Rouge Dior On Stage"
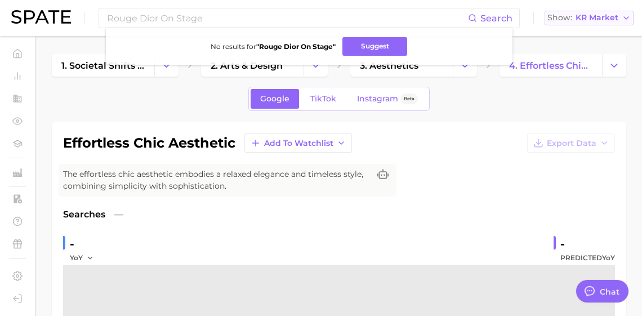
click at [602, 16] on span "KR Market" at bounding box center [596, 18] width 43 height 6
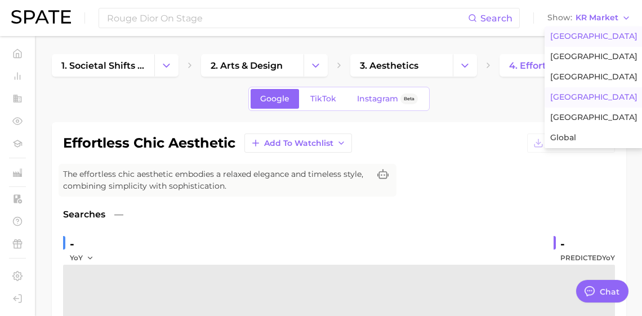
click at [579, 39] on span "[GEOGRAPHIC_DATA]" at bounding box center [593, 37] width 87 height 10
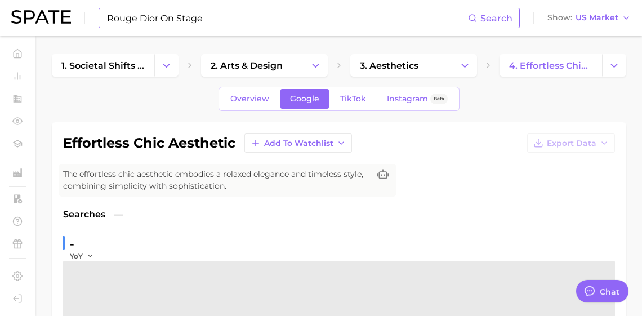
click at [236, 23] on input "Rouge Dior On Stage" at bounding box center [287, 17] width 362 height 19
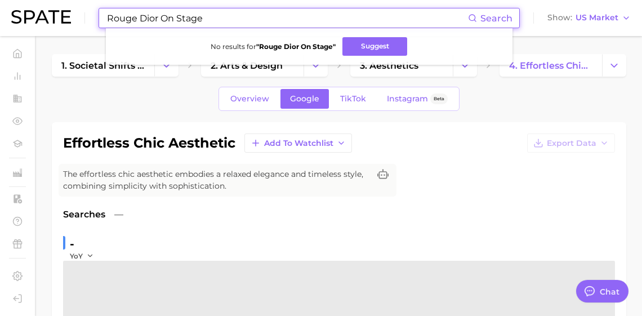
click at [236, 23] on input "Rouge Dior On Stage" at bounding box center [287, 17] width 362 height 19
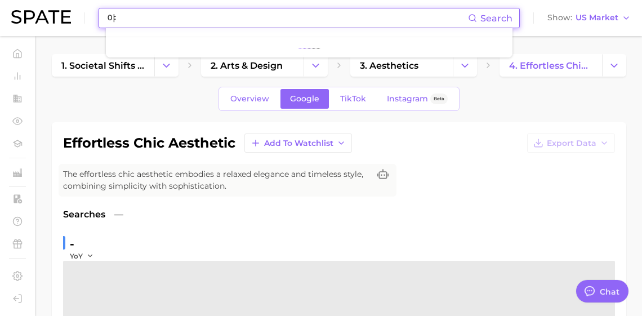
type input "ㅇ"
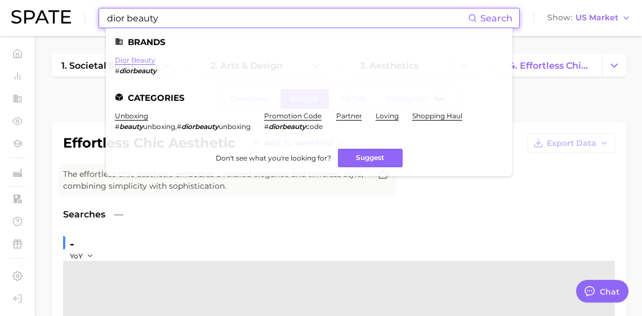
type input "dior beauty"
click at [144, 60] on link "dior beauty" at bounding box center [135, 60] width 41 height 8
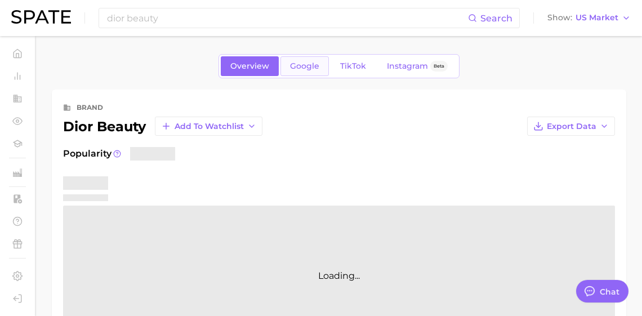
click at [305, 71] on span "Google" at bounding box center [304, 66] width 29 height 10
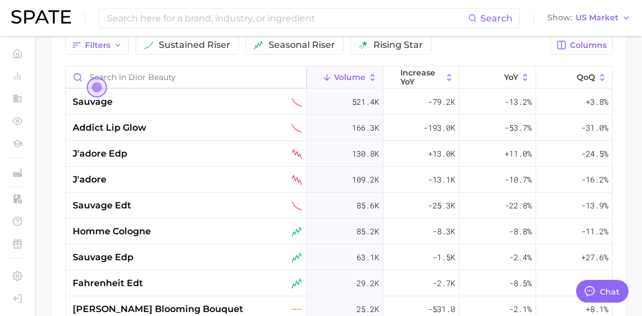
click at [147, 88] on input "Search in dior beauty" at bounding box center [186, 76] width 240 height 21
paste input "Rouge Dior On Stage"
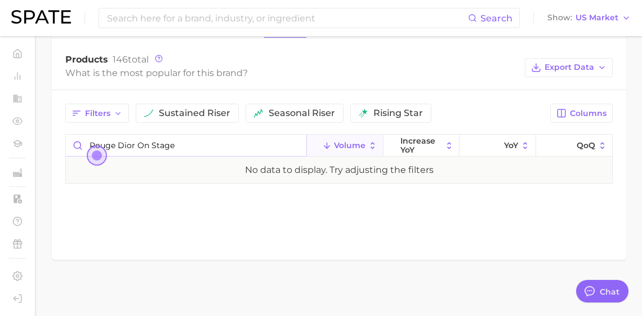
drag, startPoint x: 184, startPoint y: 151, endPoint x: 50, endPoint y: 150, distance: 134.0
type input "\"
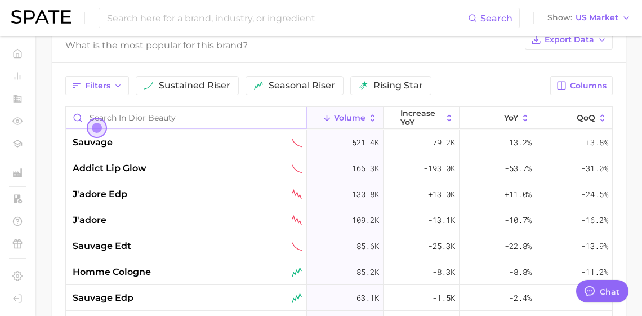
scroll to position [562, 0]
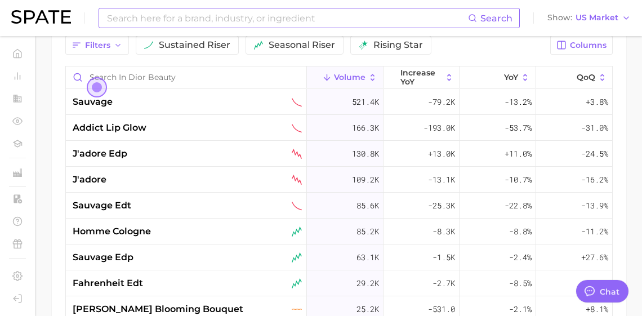
click at [165, 17] on input at bounding box center [287, 17] width 362 height 19
type input "c"
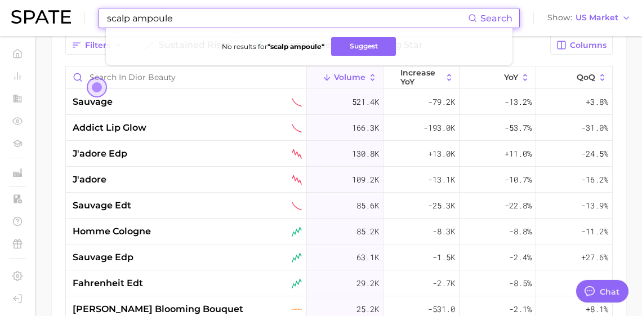
drag, startPoint x: 152, startPoint y: 20, endPoint x: 259, endPoint y: 24, distance: 107.1
click at [259, 24] on input "scalp ampoule" at bounding box center [287, 17] width 362 height 19
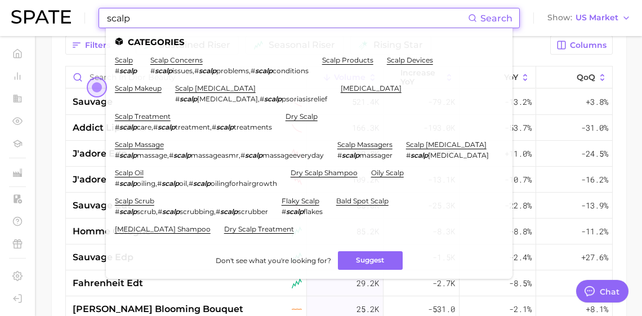
type input "scalp"
click at [373, 65] on li "scalp products" at bounding box center [347, 65] width 51 height 19
click at [373, 61] on link "scalp products" at bounding box center [347, 60] width 51 height 8
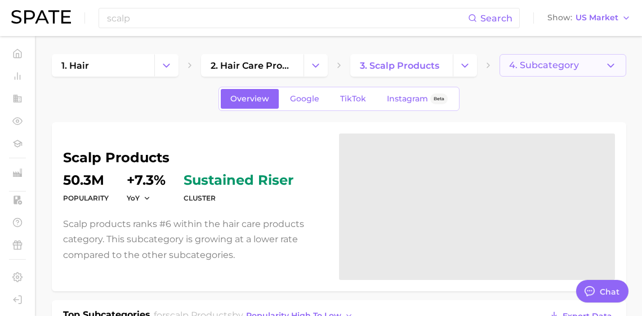
click at [534, 69] on span "4. Subcategory" at bounding box center [544, 65] width 70 height 10
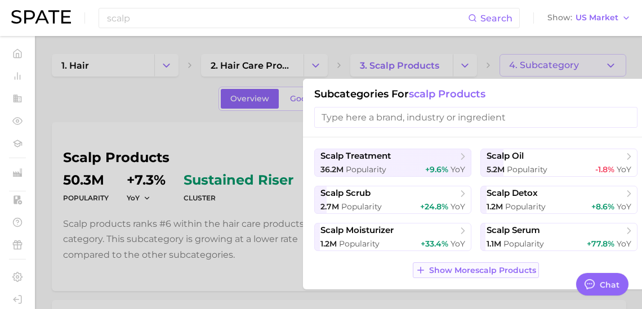
click at [461, 275] on span "Show More scalp products" at bounding box center [482, 271] width 107 height 10
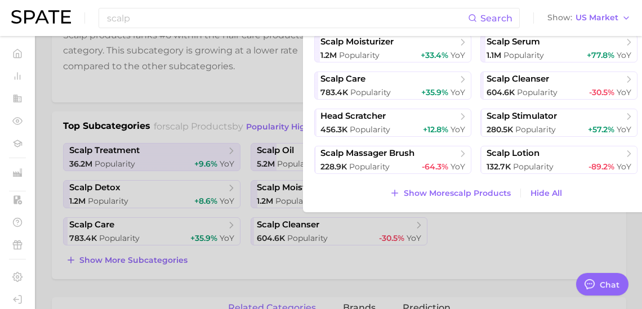
scroll to position [280, 0]
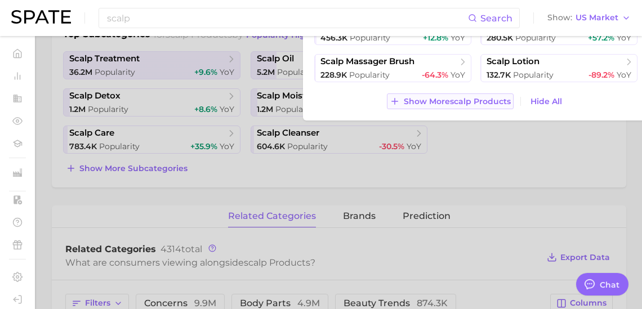
click at [465, 106] on span "Show More scalp products" at bounding box center [457, 102] width 107 height 10
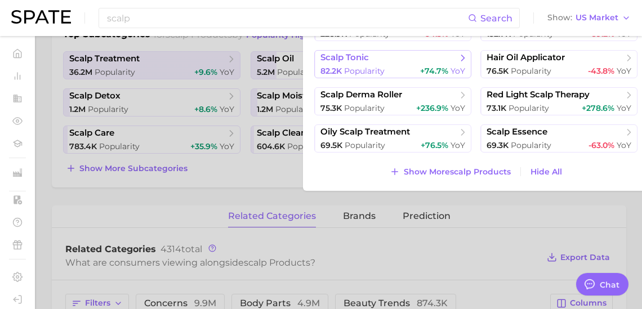
scroll to position [102, 0]
click at [462, 162] on div "scalp treatment 36.2m Popularity +9.6% YoY scalp oil 5.2m Popularity -1.8% YoY …" at bounding box center [476, 24] width 346 height 334
click at [462, 167] on button "Show More scalp products" at bounding box center [450, 172] width 126 height 16
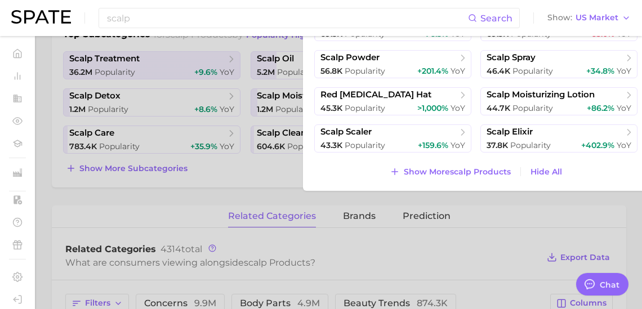
scroll to position [220, 0]
click at [474, 177] on span "Show More scalp products" at bounding box center [457, 172] width 107 height 10
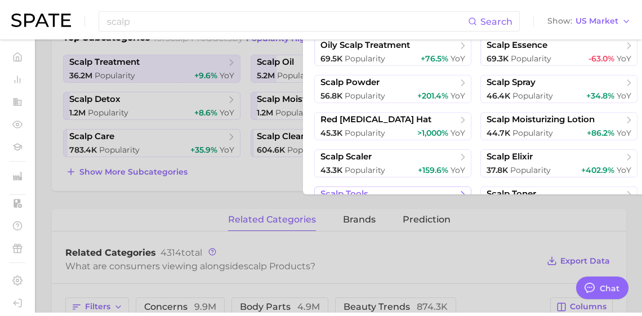
scroll to position [57, 0]
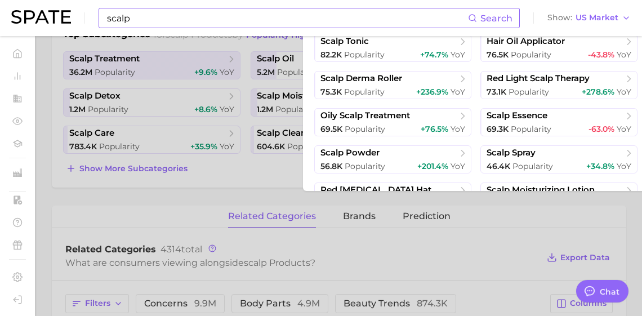
click at [137, 26] on input "scalp" at bounding box center [287, 17] width 362 height 19
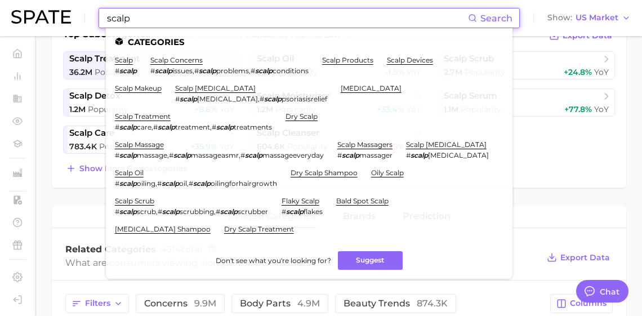
click at [137, 26] on input "scalp" at bounding box center [287, 17] width 362 height 19
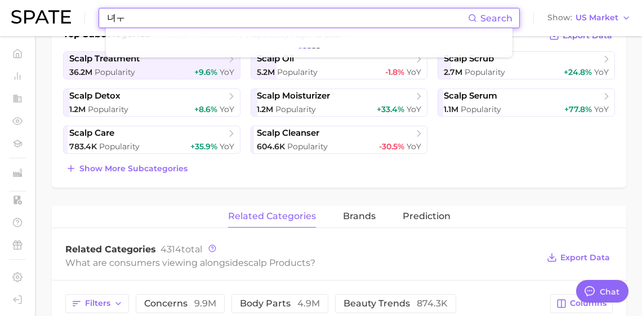
type input "녀"
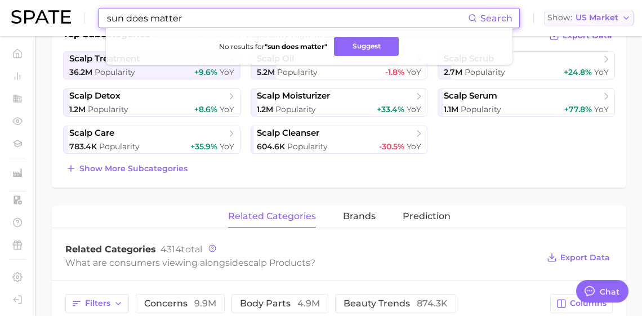
type input "sun does matter"
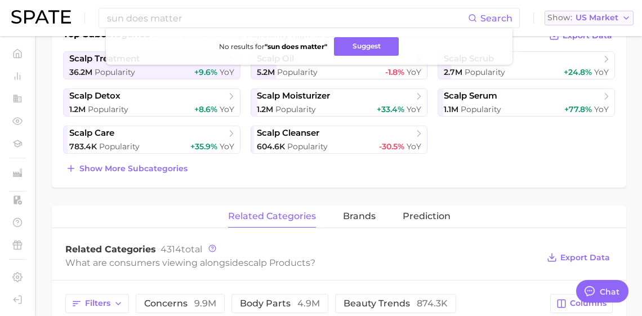
click at [605, 16] on span "US Market" at bounding box center [596, 18] width 43 height 6
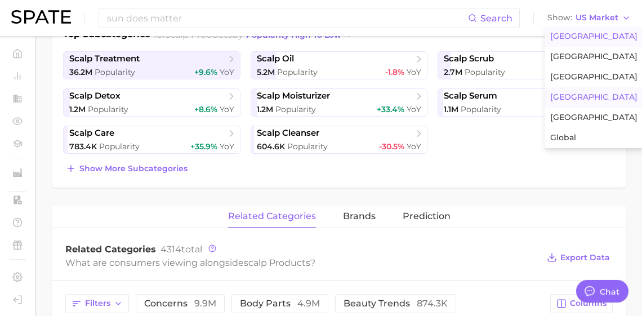
click at [596, 102] on span "[GEOGRAPHIC_DATA]" at bounding box center [593, 97] width 87 height 10
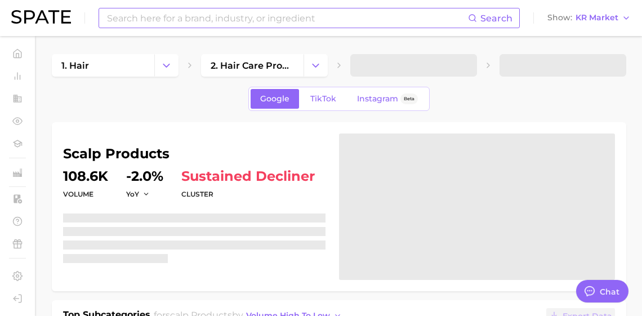
click at [223, 23] on input at bounding box center [287, 17] width 362 height 19
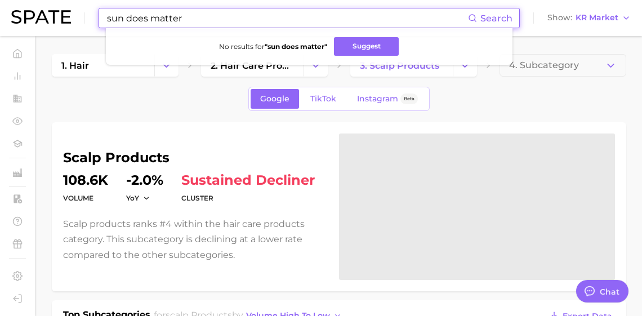
click at [178, 17] on input "sun does matter" at bounding box center [287, 17] width 362 height 19
type input "ㄷ"
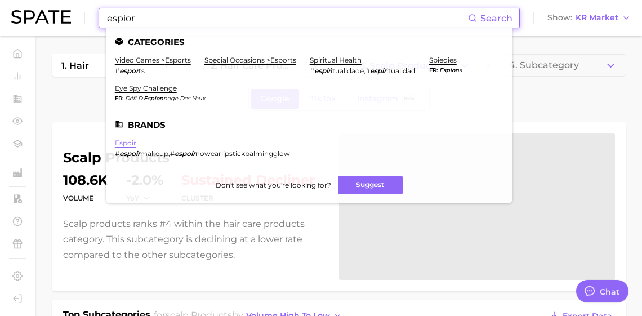
type input "espior"
click at [136, 147] on link "espoir" at bounding box center [125, 143] width 21 height 8
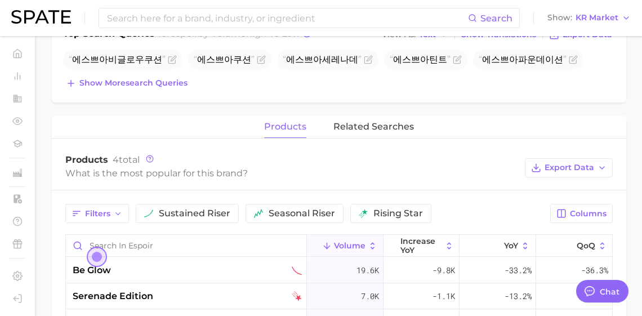
scroll to position [568, 0]
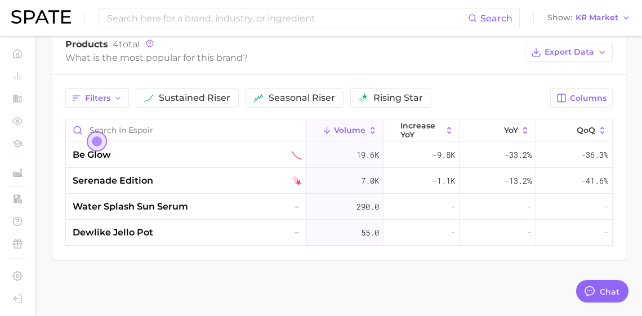
click at [144, 32] on div "Search Show KR Market" at bounding box center [320, 18] width 619 height 36
click at [148, 26] on input at bounding box center [287, 17] width 362 height 19
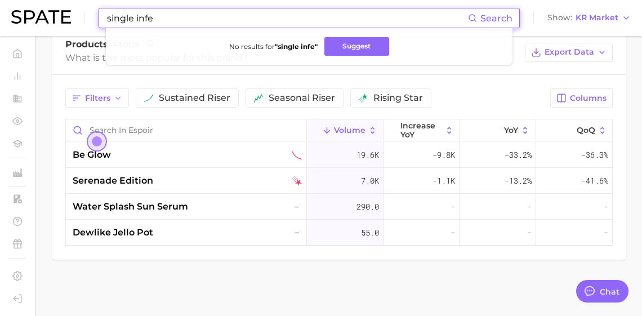
click at [162, 17] on input "single infe" at bounding box center [287, 17] width 362 height 19
paste input "Single's Inferno"
click at [157, 20] on input "Single's Inferno" at bounding box center [287, 17] width 362 height 19
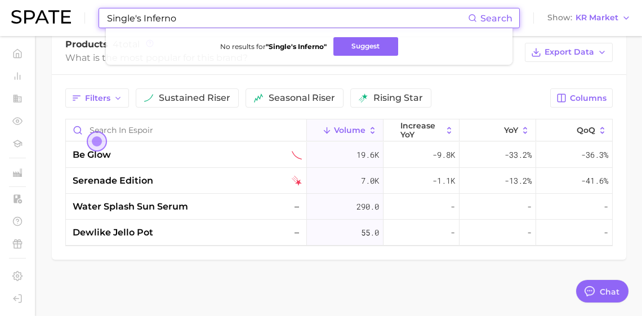
click at [157, 20] on input "Single's Inferno" at bounding box center [287, 17] width 362 height 19
click at [198, 15] on input "aging spike" at bounding box center [287, 17] width 362 height 19
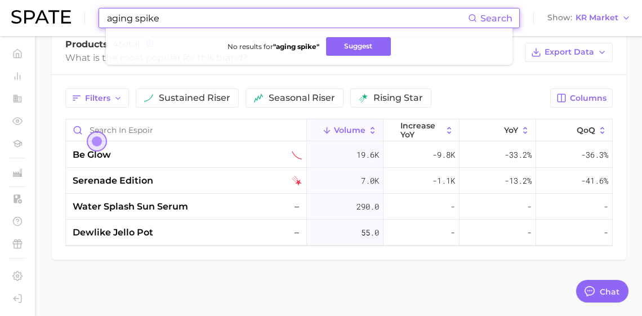
type input "ㄴ"
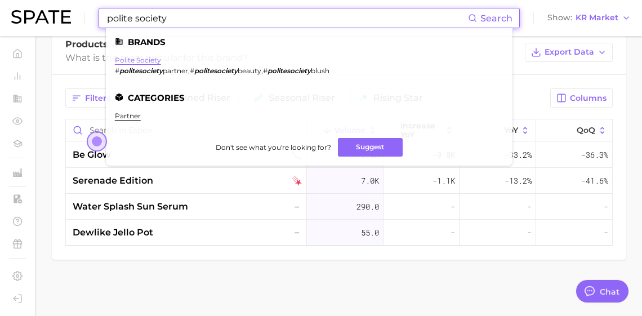
type input "polite society"
click at [161, 64] on link "polite society" at bounding box center [138, 60] width 46 height 8
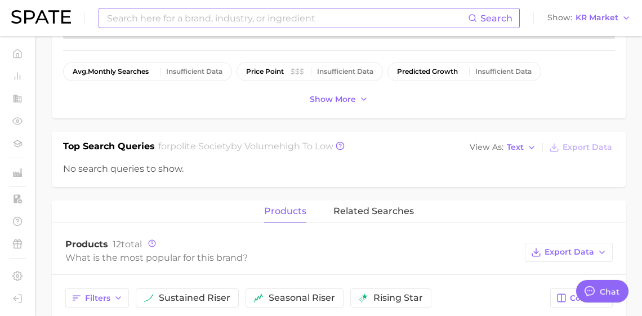
scroll to position [412, 0]
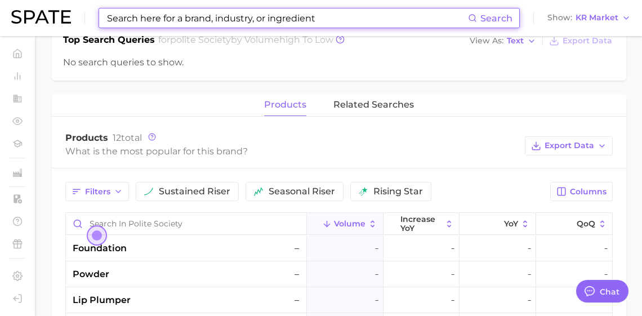
click at [158, 23] on input at bounding box center [287, 17] width 362 height 19
type input "ㅈ"
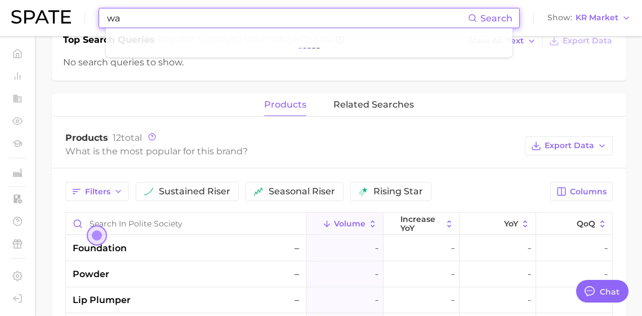
type input "w"
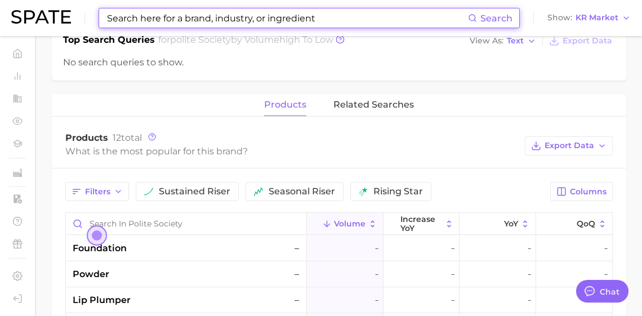
type input "r"
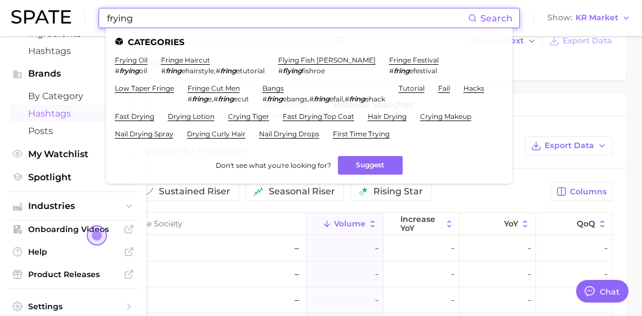
scroll to position [83, 0]
type input "frying"
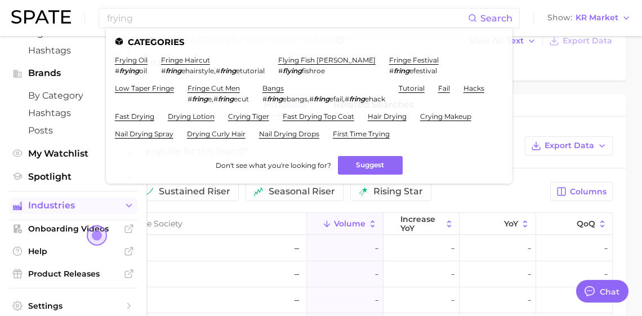
click at [57, 211] on span "Industries" at bounding box center [73, 205] width 90 height 10
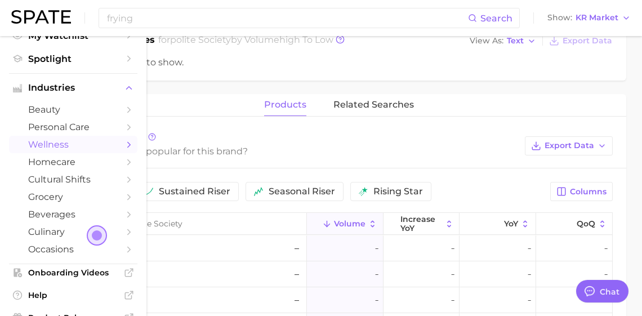
scroll to position [239, 0]
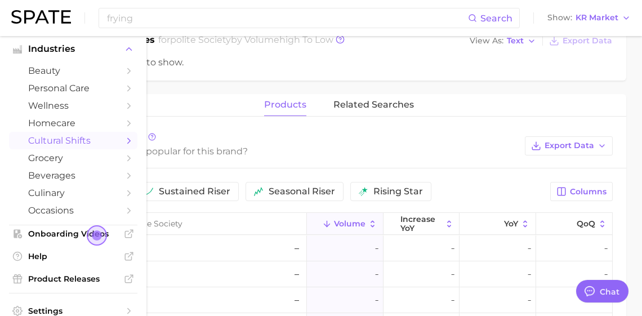
click at [65, 149] on link "cultural shifts" at bounding box center [73, 140] width 128 height 17
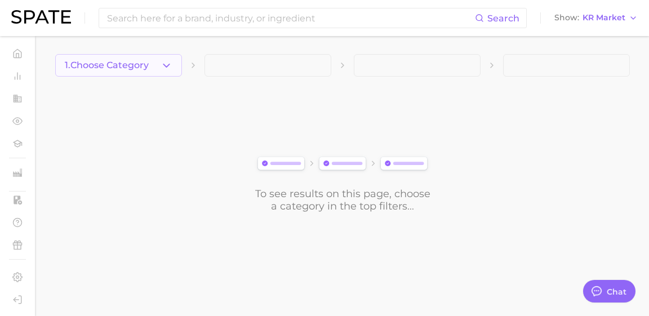
click at [170, 68] on icon "button" at bounding box center [166, 66] width 12 height 12
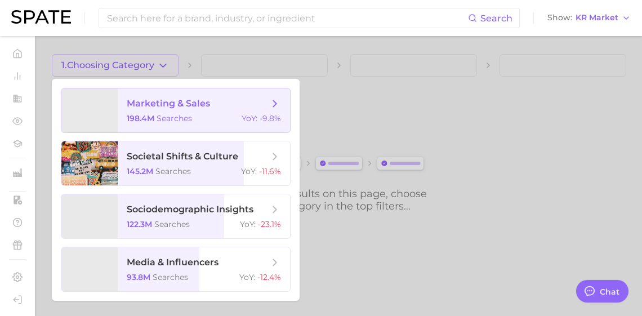
scroll to position [30, 0]
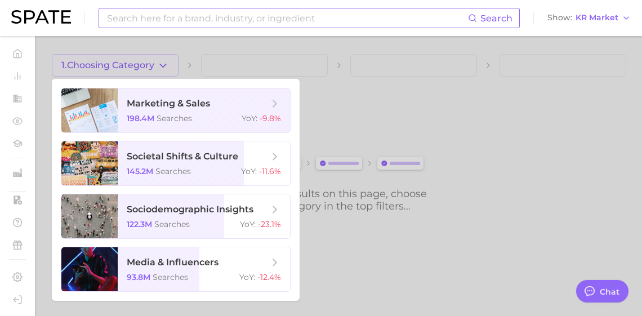
click at [148, 15] on input at bounding box center [287, 17] width 362 height 19
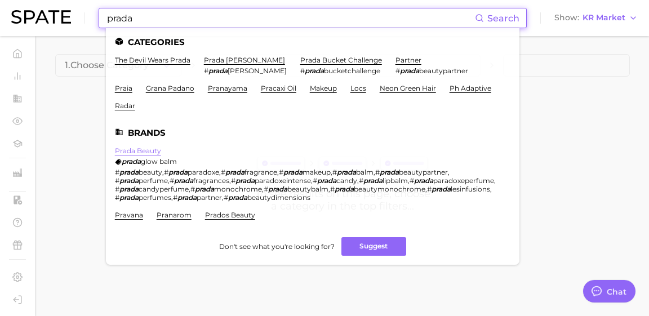
type input "prada"
click at [157, 155] on link "prada beauty" at bounding box center [138, 150] width 46 height 8
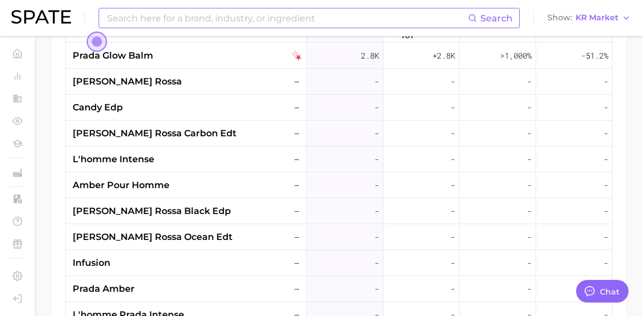
click at [144, 23] on input at bounding box center [287, 17] width 362 height 19
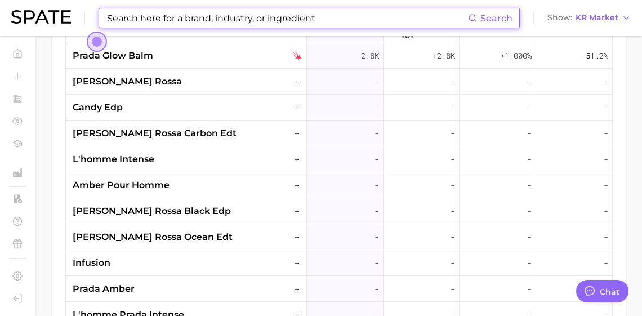
paste input "Seamless Sculpt Face Wrap"
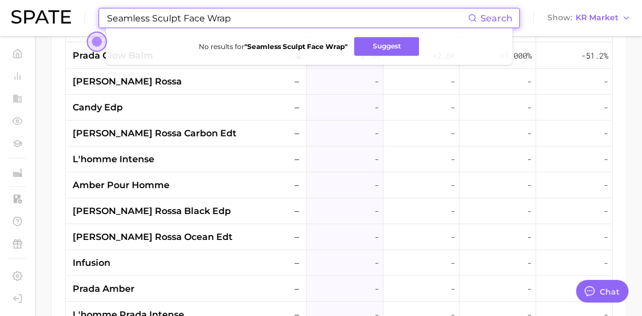
drag, startPoint x: 167, startPoint y: 20, endPoint x: 50, endPoint y: 21, distance: 117.1
click at [50, 21] on div "Seamless Sculpt Face Wrap Search No results for " Seamless Sculpt Face Wrap " S…" at bounding box center [320, 18] width 619 height 36
click at [579, 21] on span "KR Market" at bounding box center [596, 18] width 43 height 6
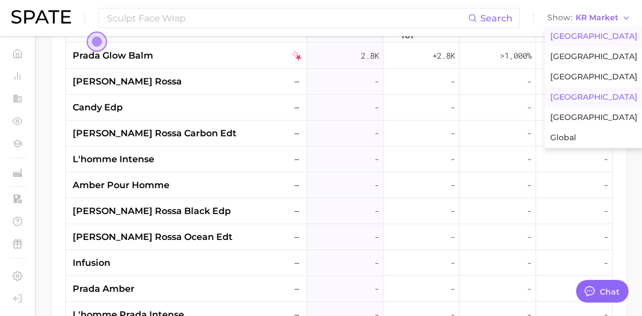
click at [581, 39] on span "[GEOGRAPHIC_DATA]" at bounding box center [593, 37] width 87 height 10
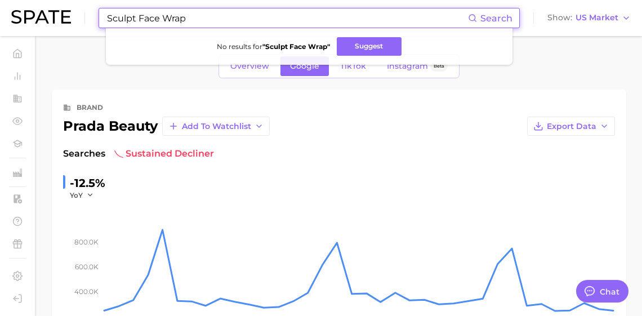
click at [228, 23] on input "Sculpt Face Wrap" at bounding box center [287, 17] width 362 height 19
drag, startPoint x: 227, startPoint y: 23, endPoint x: 73, endPoint y: 19, distance: 154.9
click at [73, 19] on div "Sculpt Face Wrap Search No results for " Sculpt Face Wrap " Suggest Show US Mar…" at bounding box center [320, 18] width 619 height 36
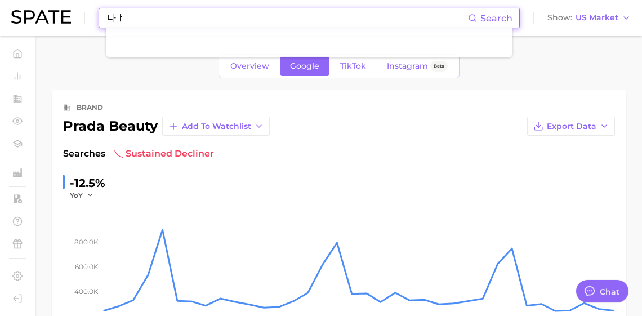
type input "나"
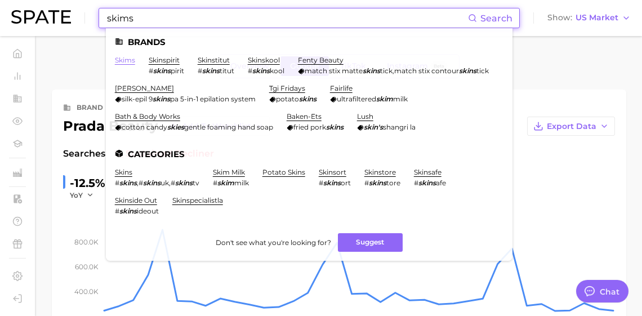
type input "skims"
click at [135, 60] on link "skims" at bounding box center [125, 60] width 20 height 8
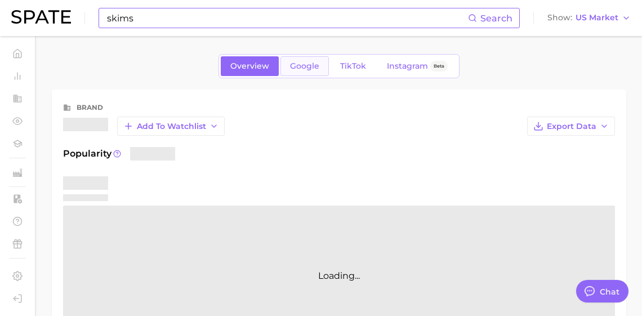
click at [298, 71] on span "Google" at bounding box center [304, 66] width 29 height 10
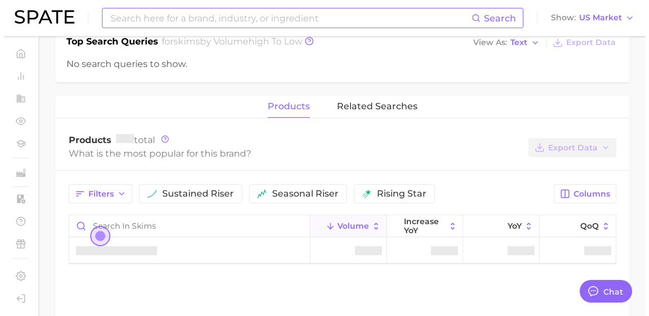
scroll to position [472, 0]
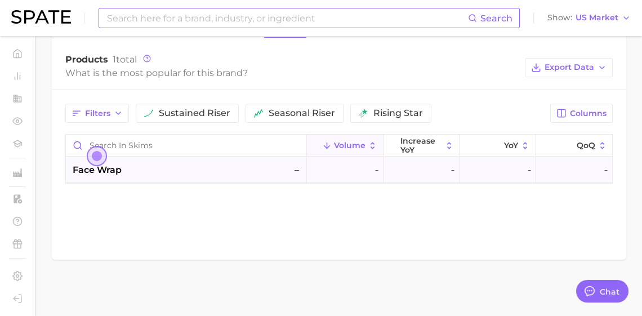
click at [176, 183] on div "face wrap –" at bounding box center [186, 170] width 241 height 26
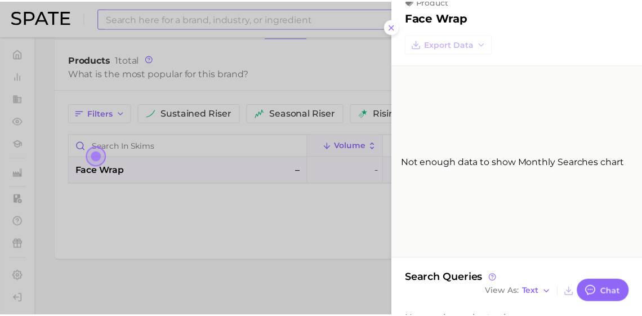
scroll to position [0, 0]
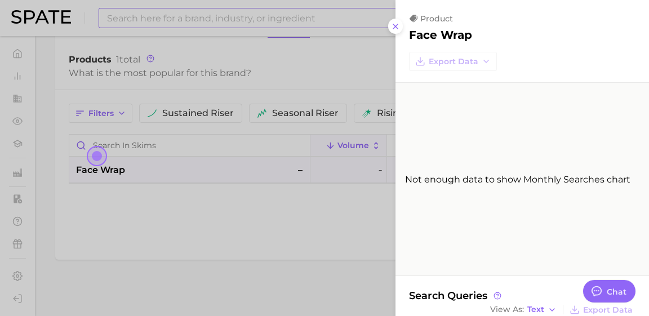
click at [323, 39] on div at bounding box center [324, 158] width 649 height 316
click at [328, 37] on div at bounding box center [321, 158] width 642 height 316
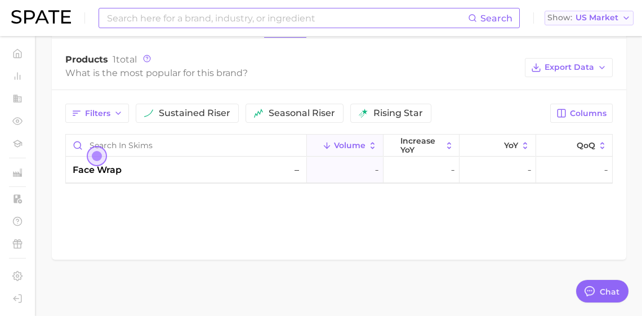
click at [595, 20] on span "US Market" at bounding box center [596, 18] width 43 height 6
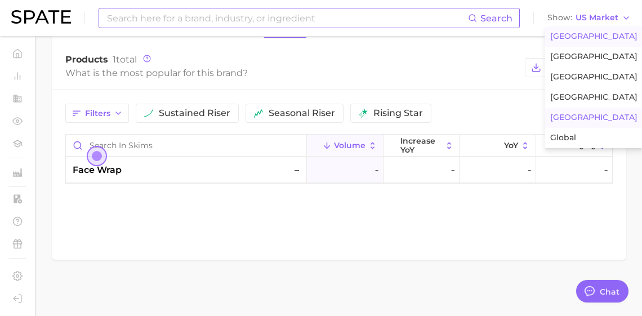
click at [596, 128] on button "[GEOGRAPHIC_DATA]" at bounding box center [593, 118] width 99 height 20
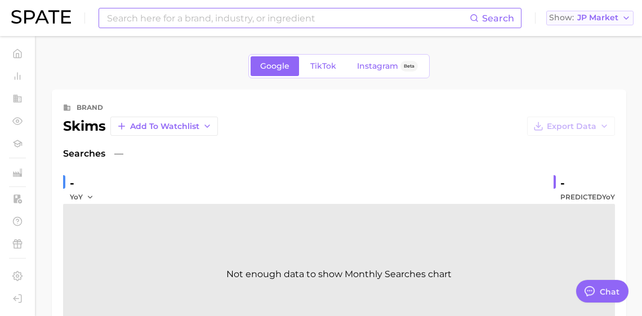
click at [595, 25] on button "Show JP Market" at bounding box center [589, 18] width 87 height 15
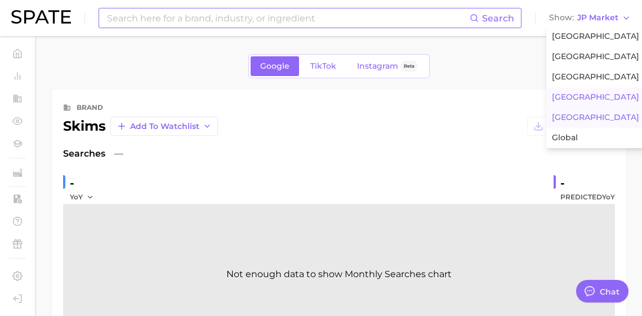
click at [590, 102] on span "[GEOGRAPHIC_DATA]" at bounding box center [595, 97] width 87 height 10
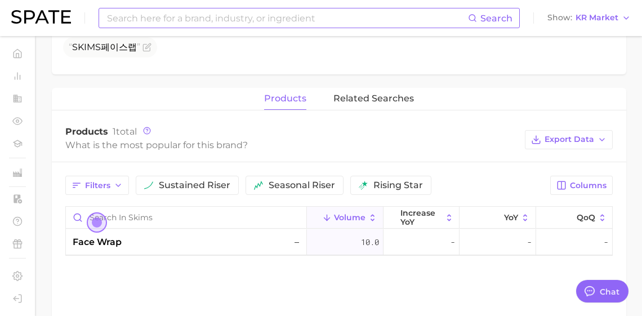
scroll to position [448, 0]
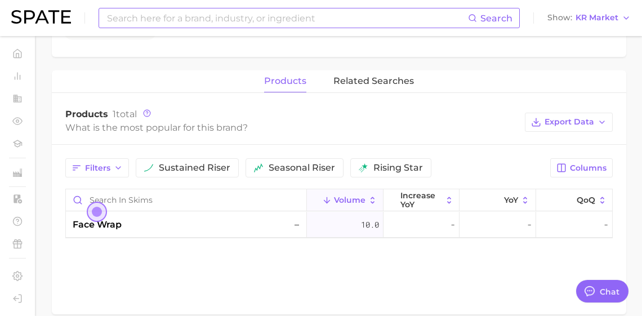
click at [279, 18] on input at bounding box center [287, 17] width 362 height 19
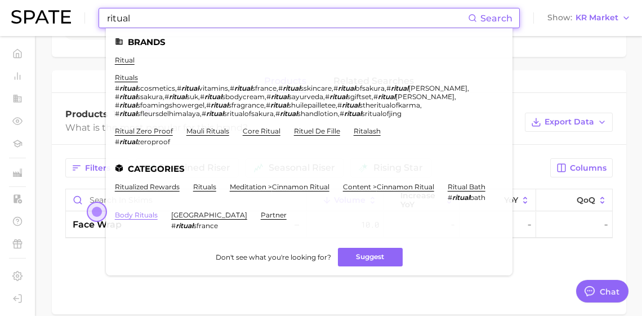
type input "ritual"
click at [158, 213] on link "body rituals" at bounding box center [136, 215] width 43 height 8
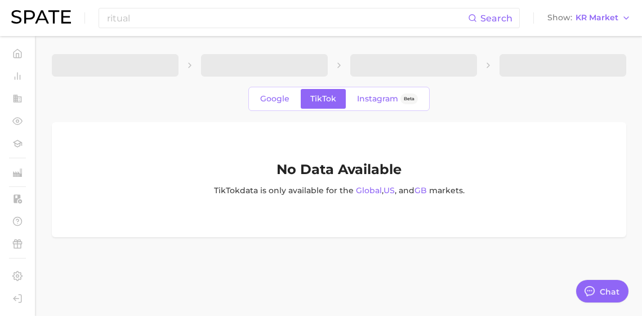
click at [280, 88] on div "Google TikTok Instagram Beta No Data Available TikTok data is only available fo…" at bounding box center [339, 145] width 574 height 183
click at [278, 94] on link "Google" at bounding box center [275, 99] width 48 height 20
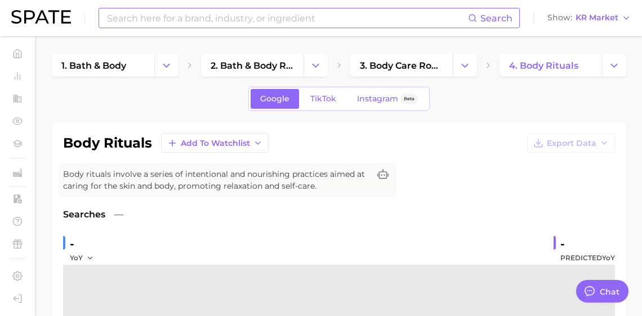
click at [208, 19] on input at bounding box center [287, 17] width 362 height 19
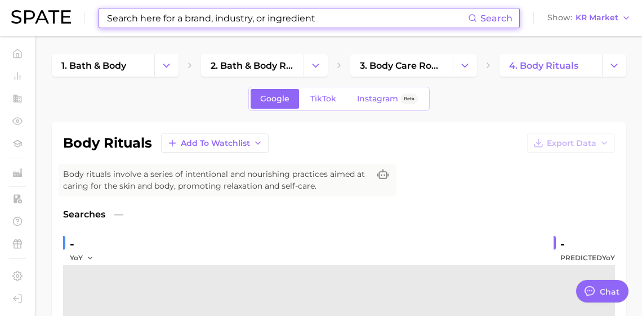
click at [204, 21] on input at bounding box center [287, 17] width 362 height 19
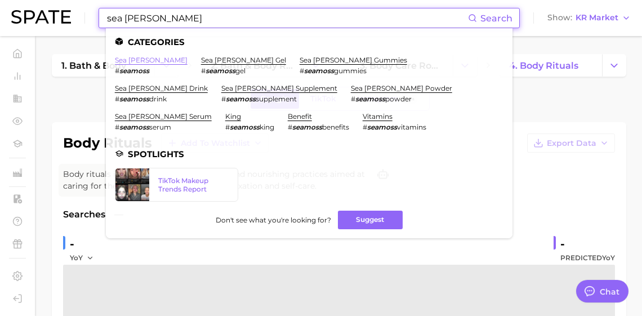
type input "sea [PERSON_NAME]"
click at [140, 61] on link "sea [PERSON_NAME]" at bounding box center [151, 60] width 73 height 8
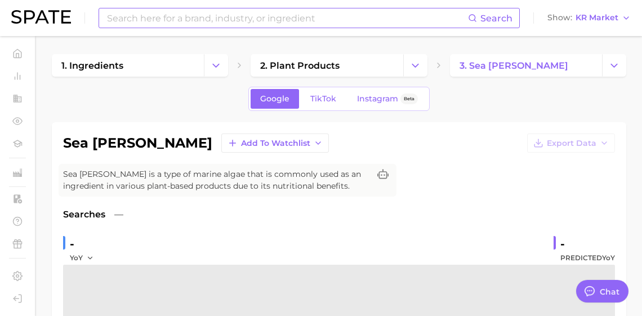
click at [157, 18] on input at bounding box center [287, 17] width 362 height 19
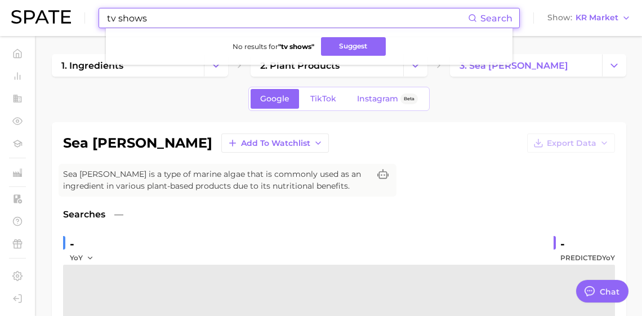
click at [166, 20] on input "tv shows" at bounding box center [287, 17] width 362 height 19
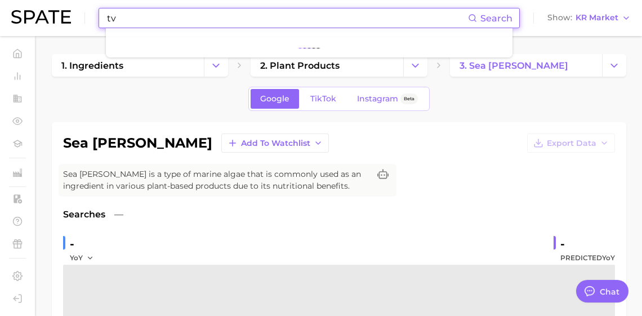
type input "t"
type input "friends"
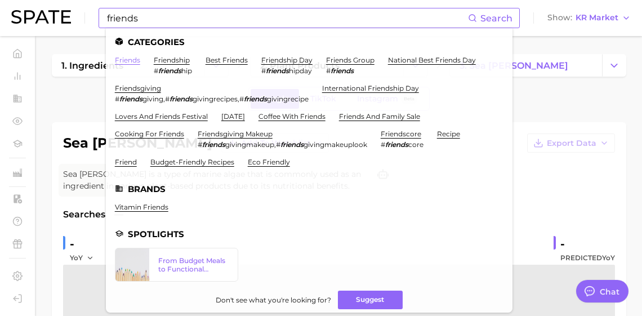
click at [135, 63] on link "friends" at bounding box center [127, 60] width 25 height 8
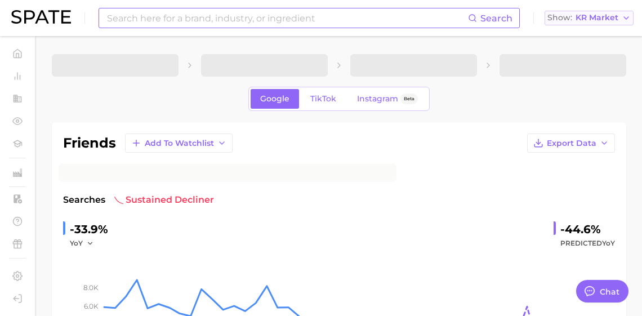
click at [581, 21] on span "KR Market" at bounding box center [596, 18] width 43 height 6
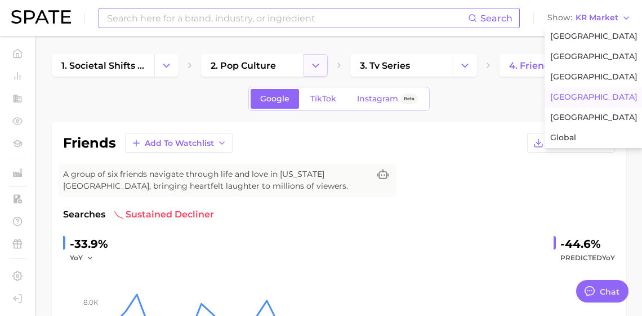
click at [316, 73] on button "Change Category" at bounding box center [315, 65] width 24 height 23
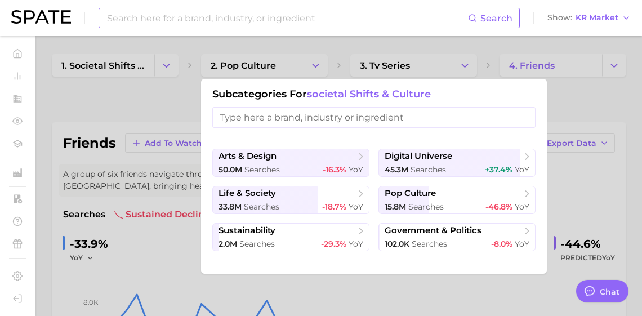
click at [217, 24] on input at bounding box center [287, 17] width 362 height 19
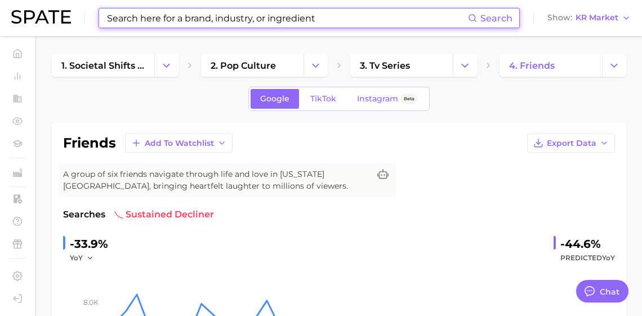
click at [215, 19] on input at bounding box center [287, 17] width 362 height 19
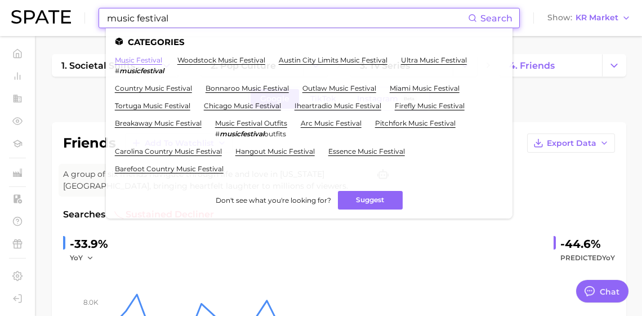
type input "music festival"
click at [145, 60] on link "music festival" at bounding box center [138, 60] width 47 height 8
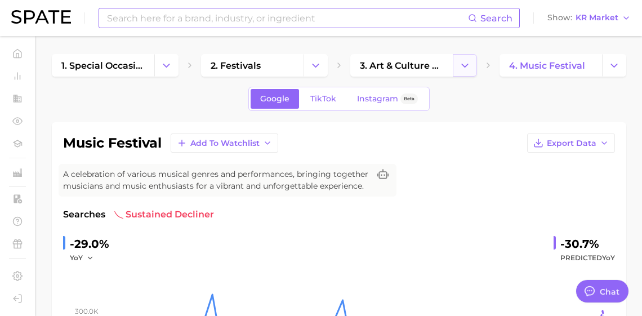
click at [459, 64] on icon "Change Category" at bounding box center [465, 66] width 12 height 12
click at [621, 68] on button "Change Category" at bounding box center [614, 65] width 24 height 23
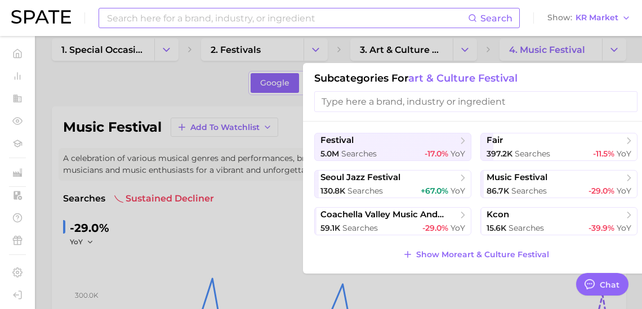
scroll to position [23, 0]
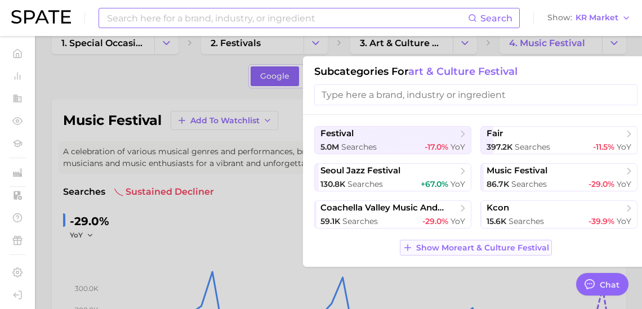
click at [501, 267] on div "festival 5.0m searches -17.0% YoY fair 397.2k searches -11.5% YoY seoul jazz fe…" at bounding box center [476, 191] width 346 height 152
click at [502, 253] on span "Show More art & culture festival" at bounding box center [482, 248] width 133 height 10
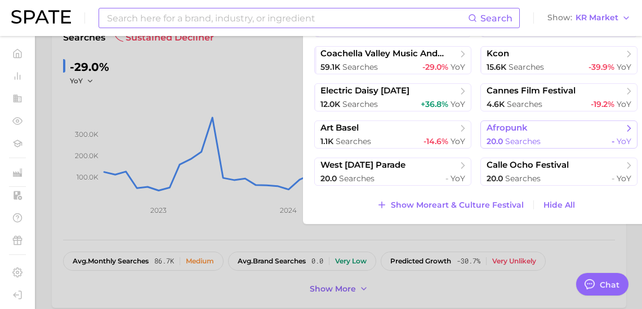
scroll to position [177, 0]
click at [487, 224] on div "festival 5.0m searches -17.0% YoY fair 397.2k searches -11.5% YoY seoul jazz fe…" at bounding box center [476, 92] width 346 height 264
click at [488, 209] on span "Show More art & culture festival" at bounding box center [457, 205] width 133 height 10
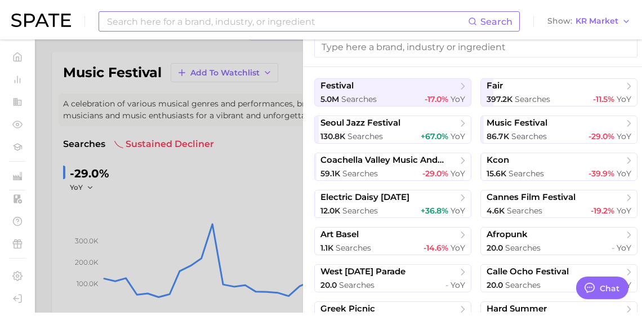
scroll to position [2, 0]
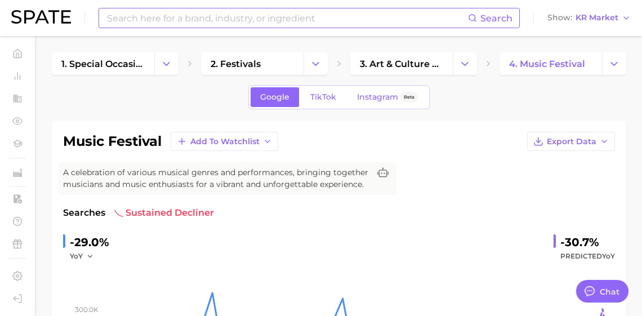
click at [284, 21] on input at bounding box center [287, 17] width 362 height 19
type input "bingsu"
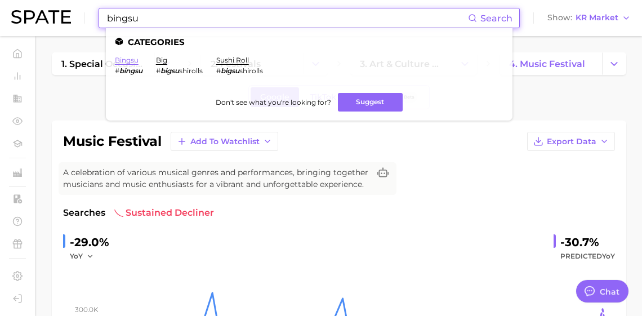
click at [139, 60] on link "bingsu" at bounding box center [127, 60] width 24 height 8
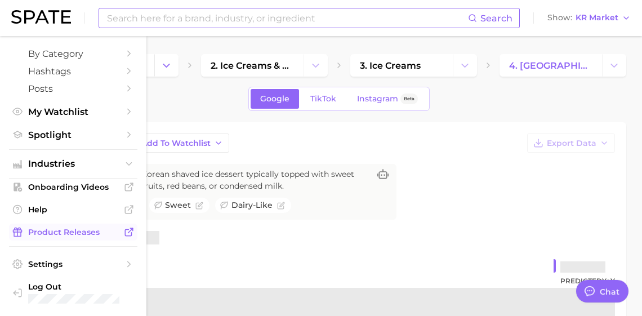
scroll to position [159, 0]
click at [69, 166] on span "Industries" at bounding box center [73, 164] width 90 height 10
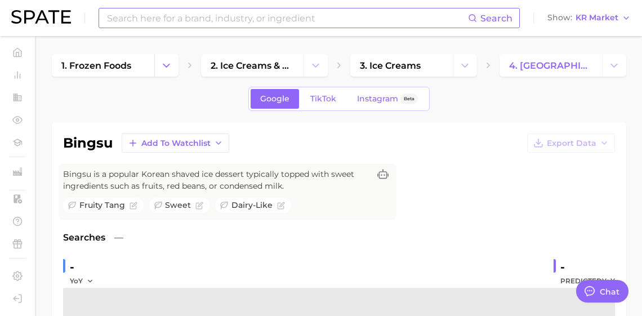
scroll to position [29, 0]
click at [583, 100] on div "Google TikTok Instagram Beta" at bounding box center [339, 99] width 574 height 24
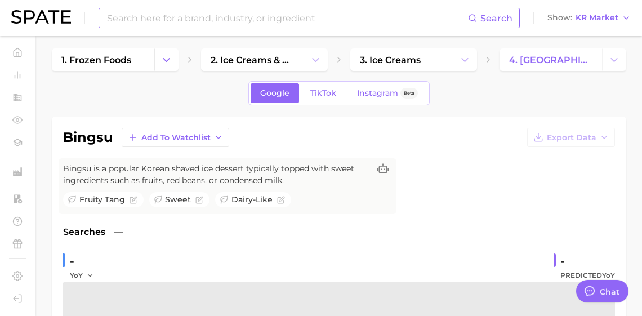
scroll to position [0, 0]
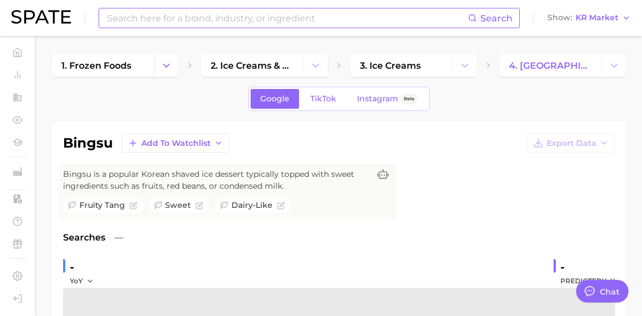
click at [526, 110] on div "Google TikTok Instagram Beta" at bounding box center [339, 99] width 574 height 24
click at [552, 68] on span "4. [GEOGRAPHIC_DATA]" at bounding box center [550, 65] width 83 height 11
click at [249, 70] on span "2. ice creams & sorbets" at bounding box center [252, 65] width 83 height 11
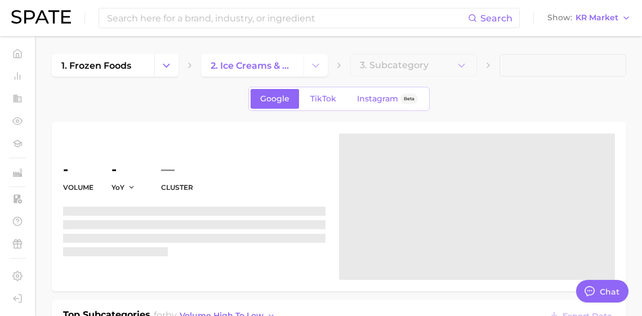
type textarea "x"
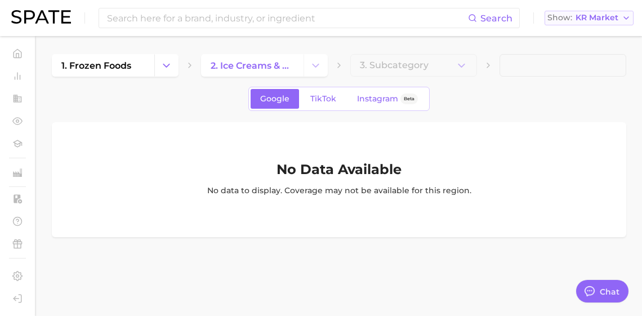
click at [596, 24] on button "Show KR Market" at bounding box center [588, 18] width 89 height 15
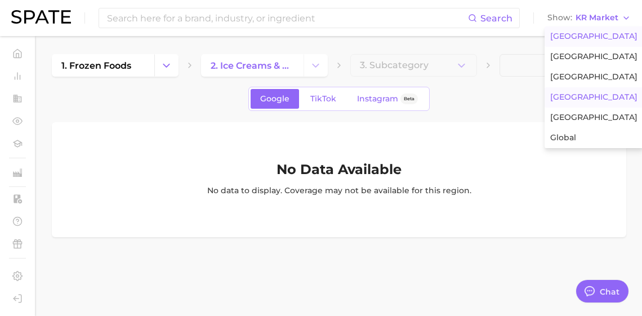
click at [592, 30] on button "[GEOGRAPHIC_DATA]" at bounding box center [593, 36] width 99 height 20
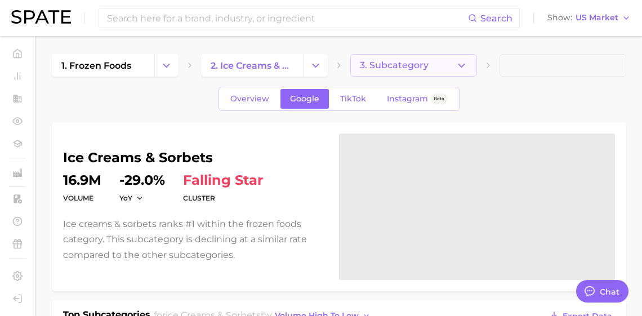
click at [441, 70] on button "3. Subcategory" at bounding box center [413, 65] width 127 height 23
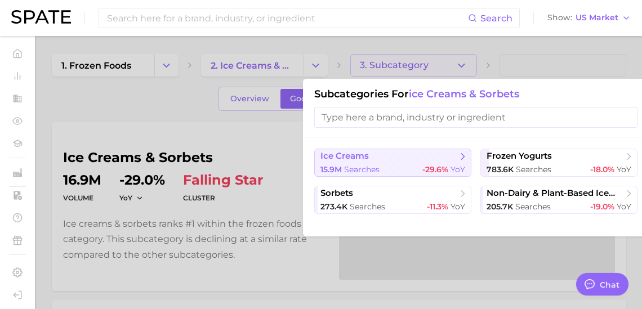
click at [422, 173] on span "-29.6%" at bounding box center [435, 169] width 26 height 10
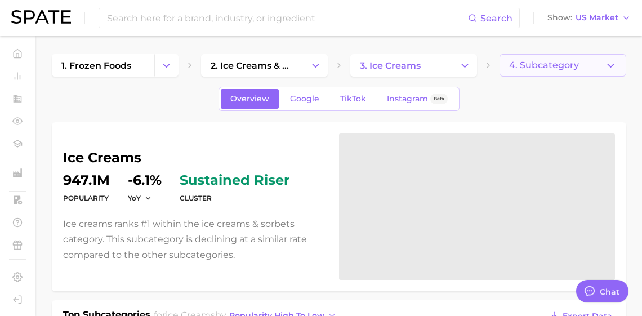
click at [609, 68] on icon "button" at bounding box center [611, 66] width 12 height 12
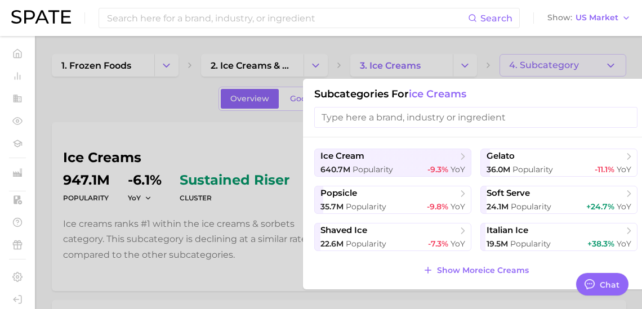
click at [398, 120] on input "search" at bounding box center [475, 117] width 323 height 21
type input "g"
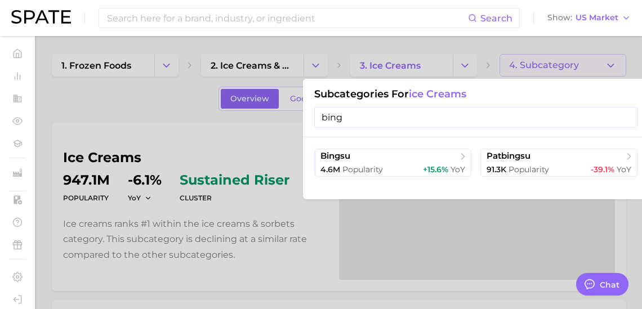
type input "bing"
click at [148, 101] on div at bounding box center [321, 154] width 642 height 309
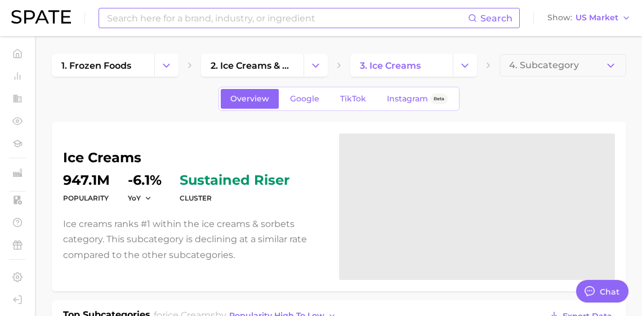
click at [175, 20] on input at bounding box center [287, 17] width 362 height 19
type input "ㅁ"
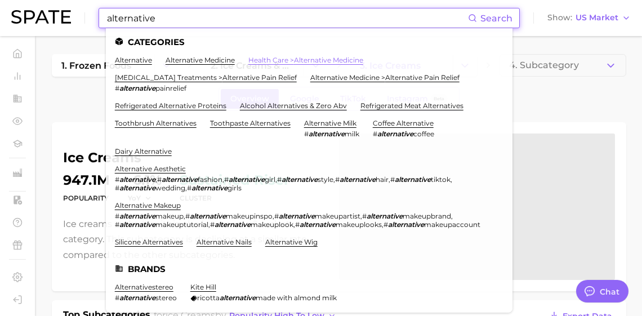
type input "alternative"
click at [298, 60] on link "health care > alternative medicine" at bounding box center [305, 60] width 115 height 8
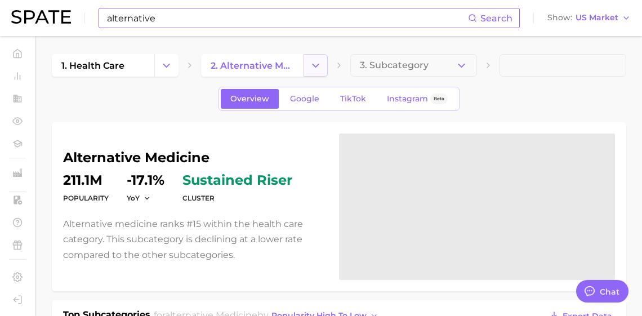
click at [316, 68] on icon "Change Category" at bounding box center [316, 66] width 12 height 12
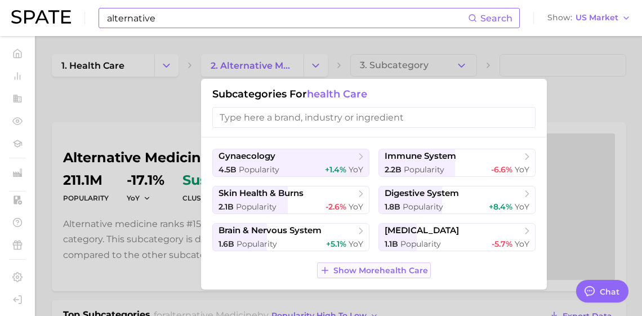
click at [344, 275] on span "Show More health care" at bounding box center [380, 271] width 95 height 10
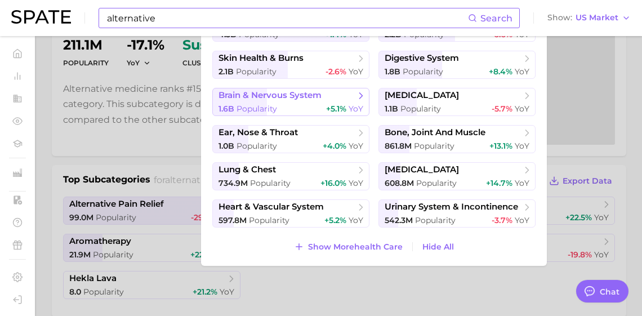
scroll to position [178, 0]
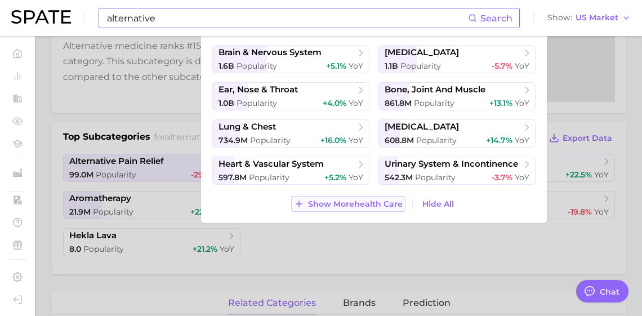
click at [344, 212] on button "Show More health care" at bounding box center [348, 204] width 114 height 16
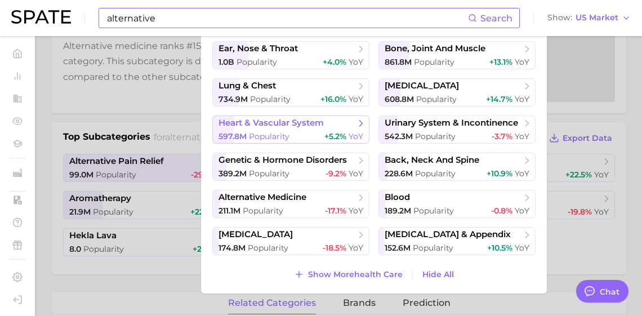
scroll to position [104, 0]
click at [345, 275] on span "Show More health care" at bounding box center [355, 275] width 95 height 10
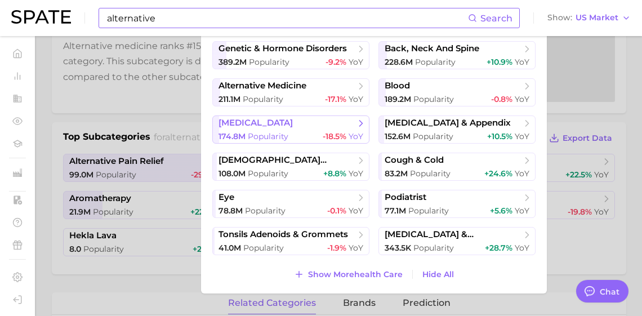
scroll to position [236, 0]
click at [335, 271] on span "Show More health care" at bounding box center [355, 275] width 95 height 10
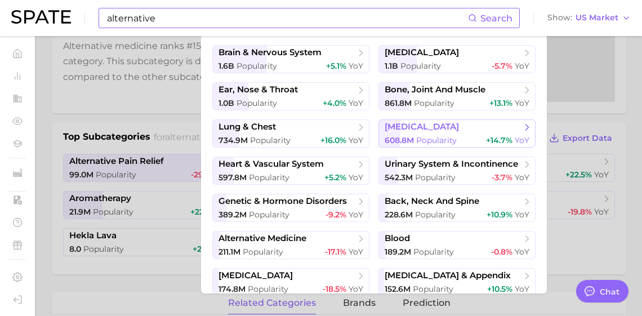
scroll to position [2, 0]
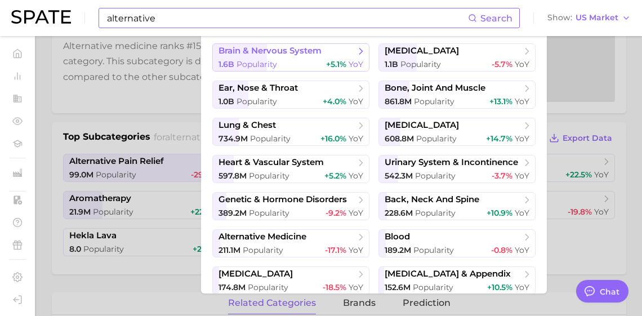
click at [314, 72] on button "brain & nervous system 1.6b Popularity +5.1% YoY" at bounding box center [290, 57] width 157 height 28
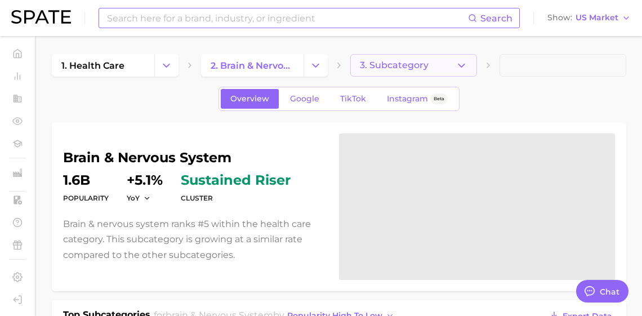
click at [454, 73] on button "3. Subcategory" at bounding box center [413, 65] width 127 height 23
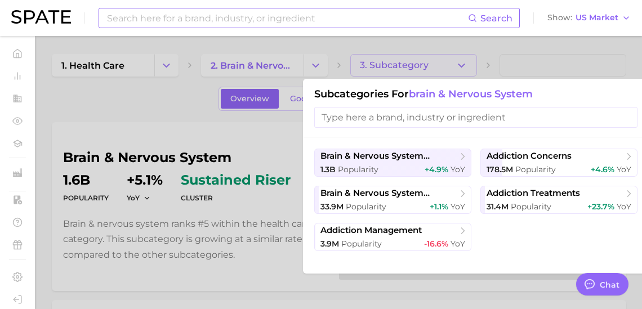
click at [247, 19] on input at bounding box center [287, 17] width 362 height 19
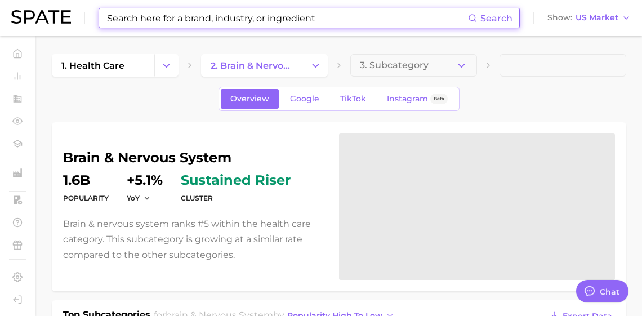
type input "ㅁ"
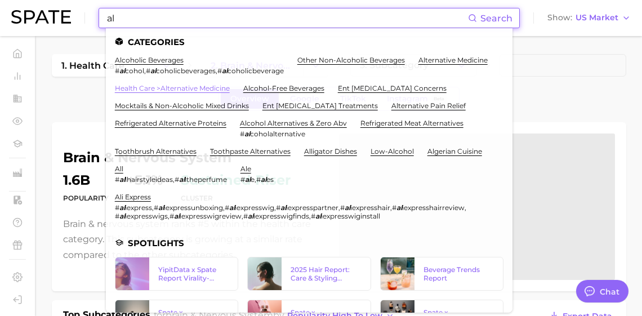
type input "al"
click at [230, 88] on link "health care > alternative medicine" at bounding box center [172, 88] width 115 height 8
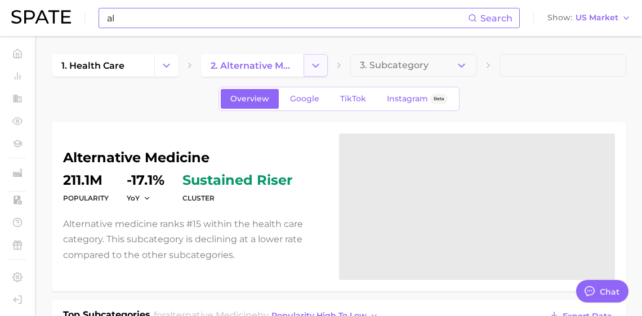
click at [306, 68] on button "Change Category" at bounding box center [315, 65] width 24 height 23
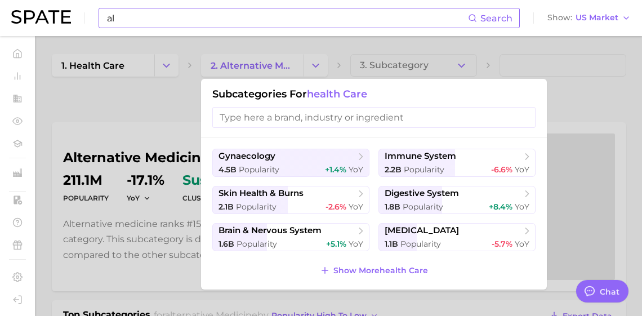
click at [416, 57] on div at bounding box center [321, 158] width 642 height 316
click at [427, 69] on button "3. Subcategory" at bounding box center [413, 65] width 127 height 23
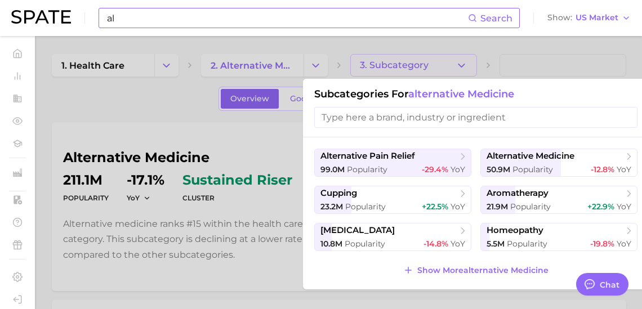
click at [480, 275] on span "Show More alternative medicine" at bounding box center [482, 271] width 131 height 10
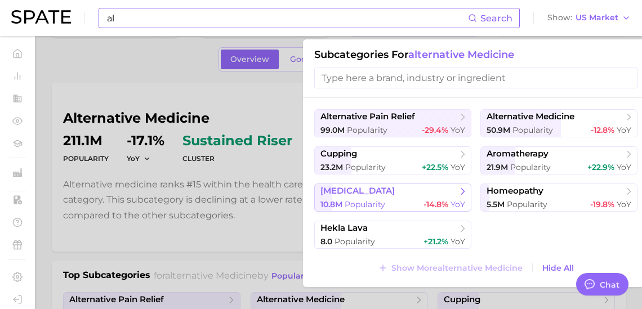
scroll to position [49, 0]
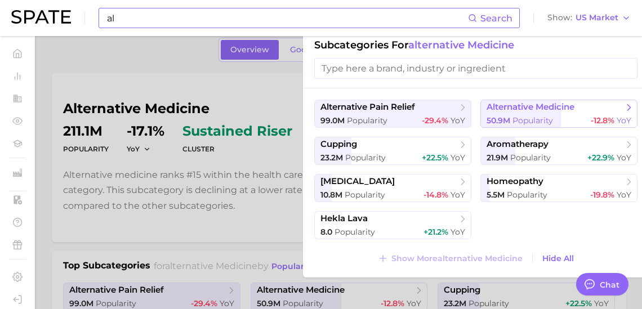
click at [501, 110] on span "alternative medicine" at bounding box center [530, 107] width 88 height 11
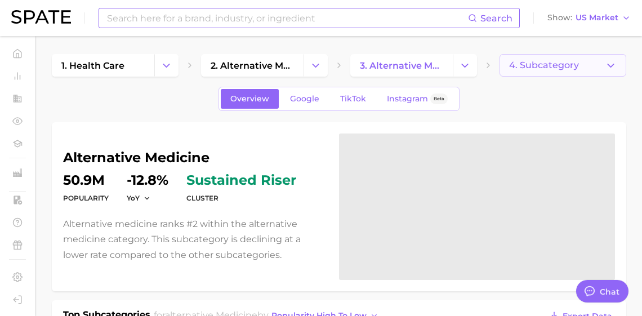
click at [537, 62] on span "4. Subcategory" at bounding box center [544, 65] width 70 height 10
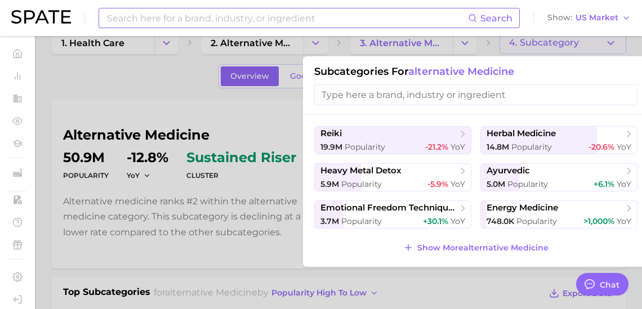
scroll to position [24, 0]
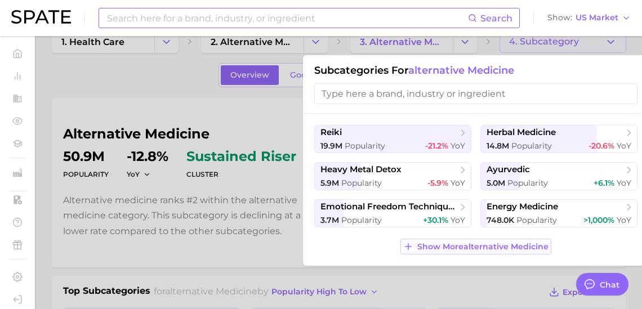
click at [468, 252] on span "Show More alternative medicine" at bounding box center [482, 247] width 131 height 10
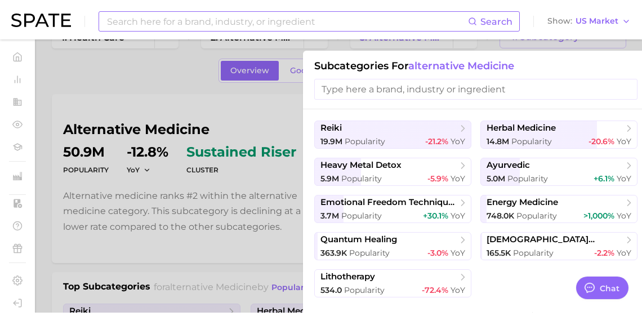
scroll to position [0, 0]
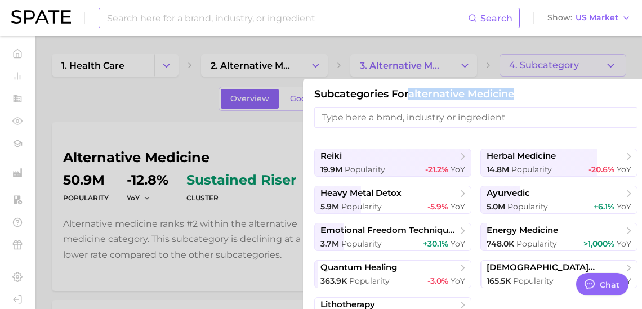
drag, startPoint x: 436, startPoint y: 94, endPoint x: 535, endPoint y: 93, distance: 99.7
click at [535, 93] on h1 "Subcategories for alternative medicine" at bounding box center [475, 94] width 323 height 12
copy span "alternative medicine"
click at [320, 67] on div at bounding box center [321, 154] width 642 height 309
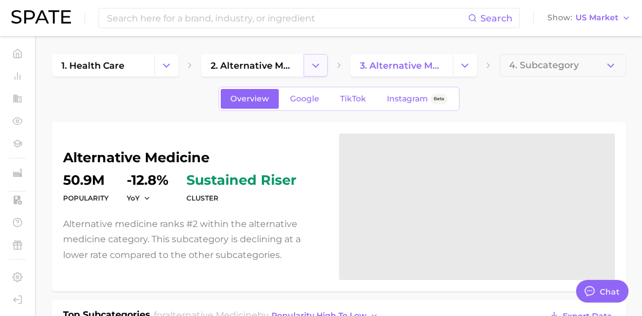
click at [320, 64] on icon "Change Category" at bounding box center [316, 66] width 12 height 12
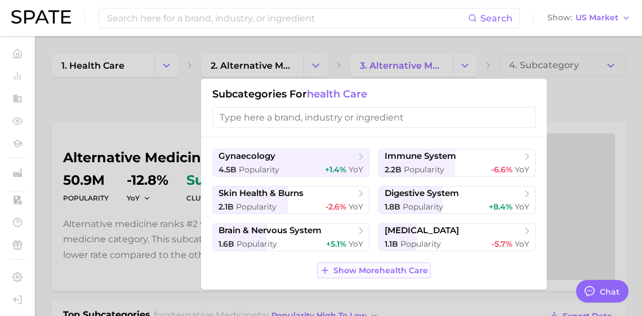
click at [365, 275] on span "Show More health care" at bounding box center [380, 271] width 95 height 10
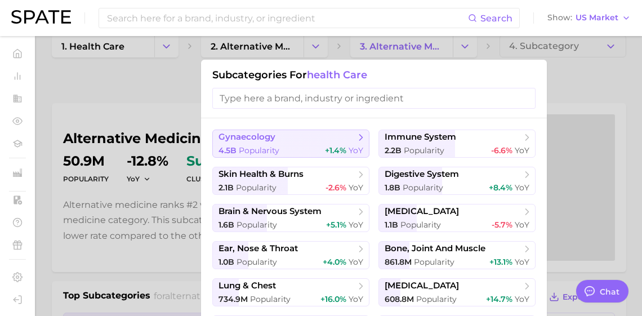
scroll to position [2, 0]
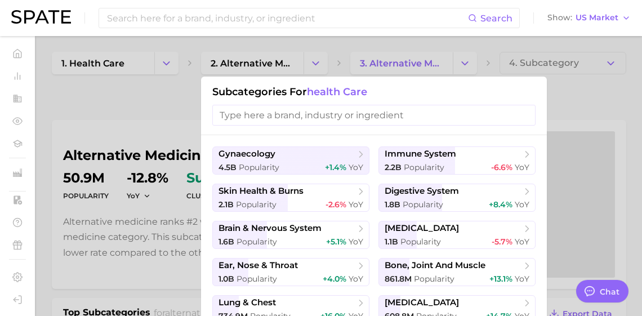
click at [245, 114] on input "search" at bounding box center [373, 115] width 323 height 21
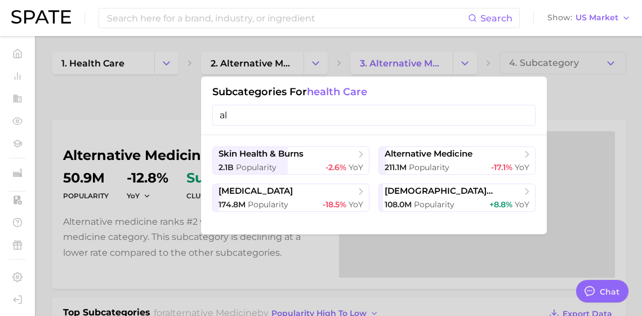
type input "al"
click at [468, 64] on div at bounding box center [321, 158] width 642 height 316
click at [468, 64] on icon "Change Category" at bounding box center [465, 63] width 12 height 12
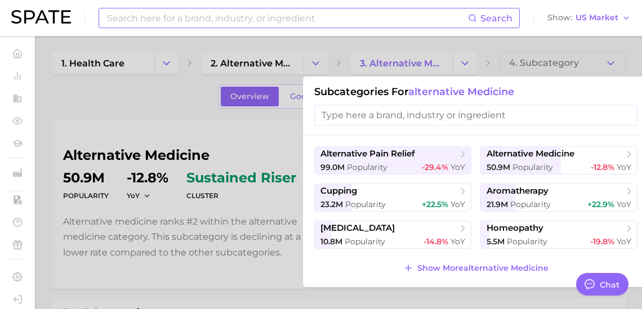
click at [299, 16] on input at bounding box center [287, 17] width 362 height 19
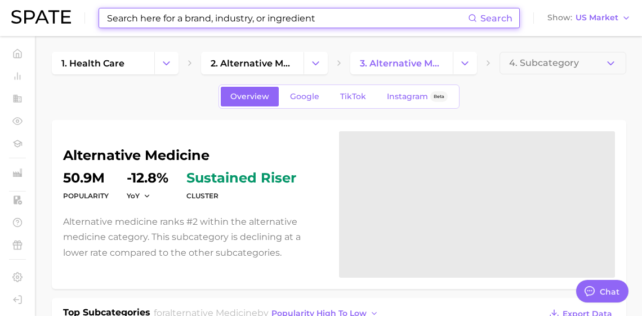
click at [299, 16] on input at bounding box center [287, 17] width 362 height 19
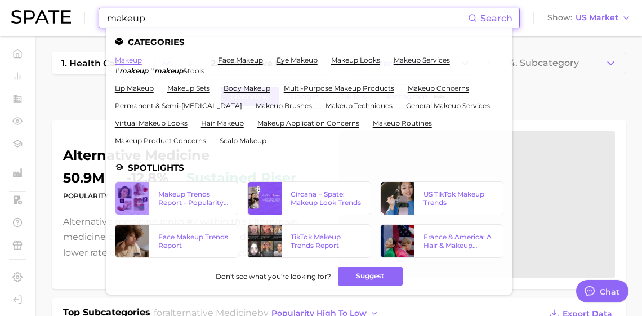
type input "makeup"
click at [134, 57] on link "makeup" at bounding box center [128, 60] width 27 height 8
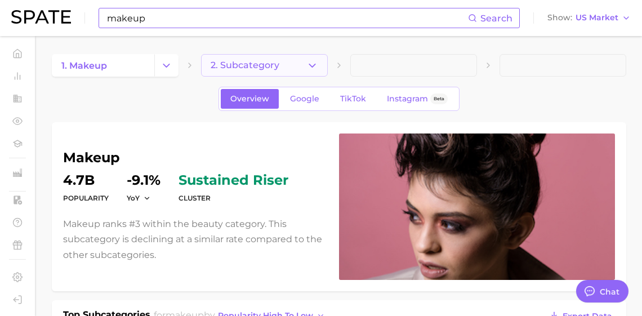
click at [310, 68] on icon "button" at bounding box center [312, 66] width 12 height 12
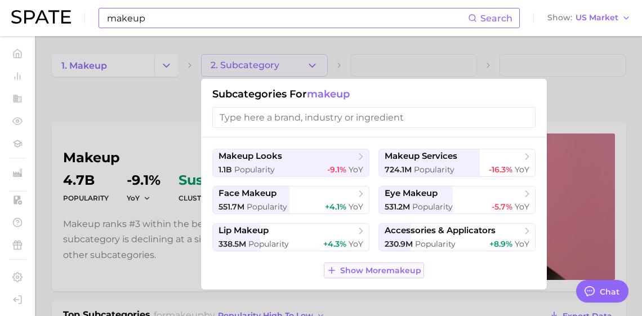
click at [382, 275] on span "Show More makeup" at bounding box center [380, 271] width 81 height 10
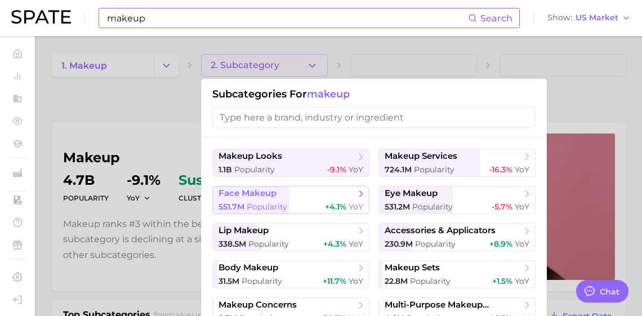
click at [350, 199] on span "face makeup" at bounding box center [286, 193] width 137 height 11
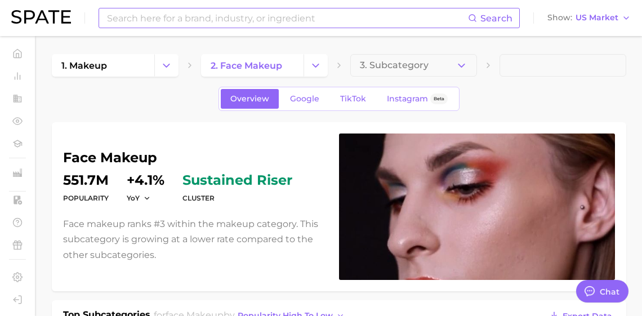
click at [302, 17] on input at bounding box center [287, 17] width 362 height 19
type input "smokey makeup"
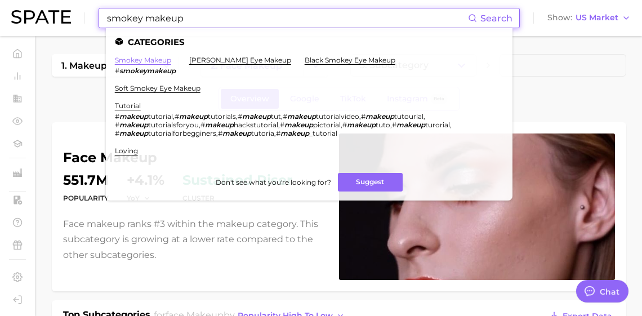
click at [164, 63] on link "smokey makeup" at bounding box center [143, 60] width 56 height 8
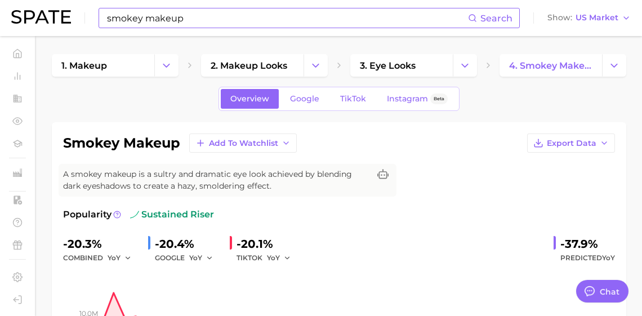
click at [234, 14] on input "smokey makeup" at bounding box center [287, 17] width 362 height 19
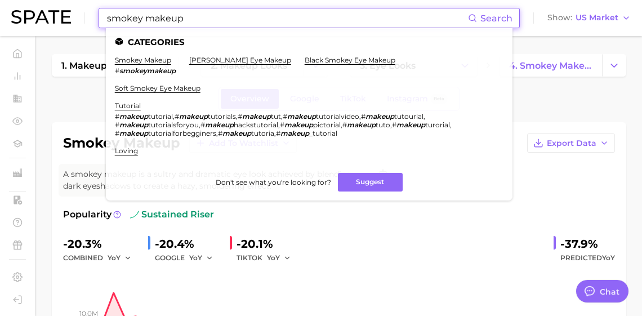
click at [234, 14] on input "smokey makeup" at bounding box center [287, 17] width 362 height 19
click at [234, 13] on input "smokey makeup" at bounding box center [287, 17] width 362 height 19
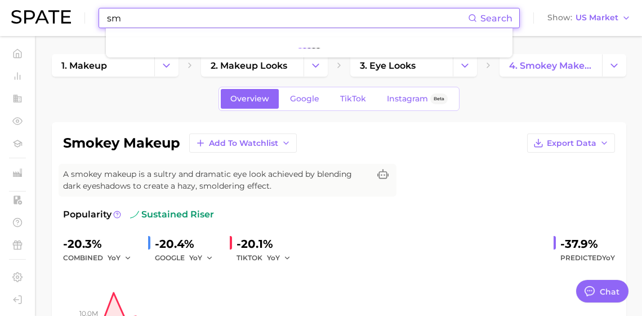
type input "s"
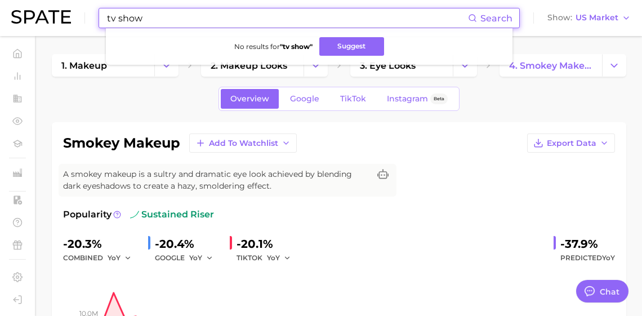
drag, startPoint x: 184, startPoint y: 21, endPoint x: 83, endPoint y: 19, distance: 100.8
click at [83, 19] on div "tv show Search No results for " tv show " Suggest Show US Market" at bounding box center [320, 18] width 619 height 36
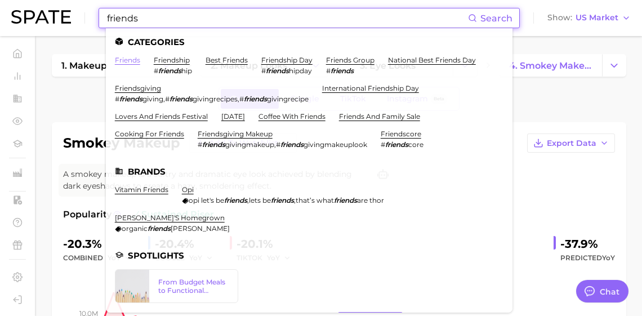
type input "friends"
click at [139, 58] on link "friends" at bounding box center [127, 60] width 25 height 8
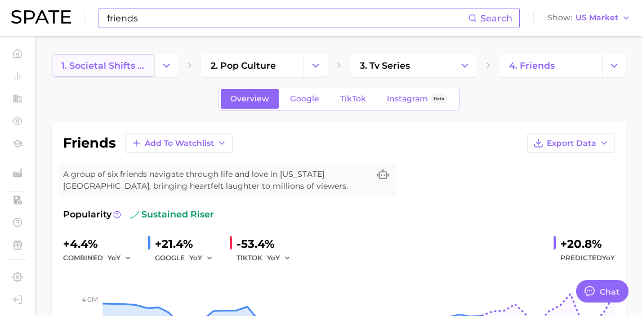
click at [138, 64] on span "1. societal shifts & culture" at bounding box center [102, 65] width 83 height 11
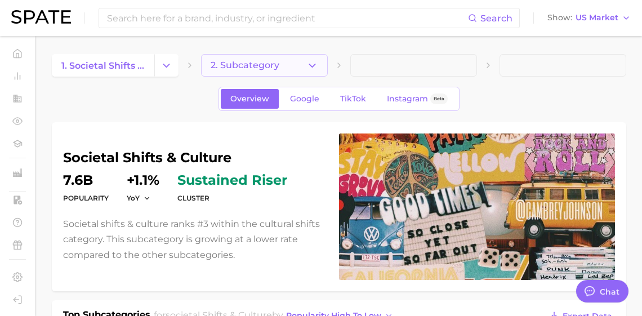
click at [296, 69] on button "2. Subcategory" at bounding box center [264, 65] width 127 height 23
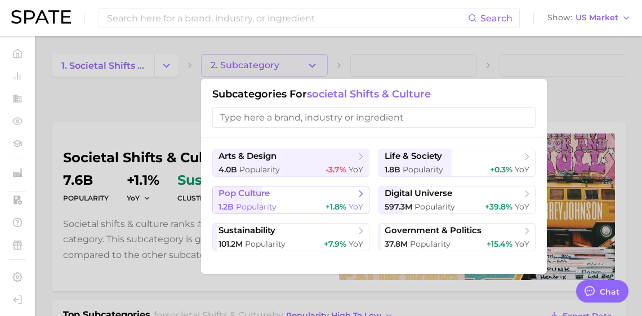
click at [284, 199] on span "pop culture" at bounding box center [286, 193] width 137 height 11
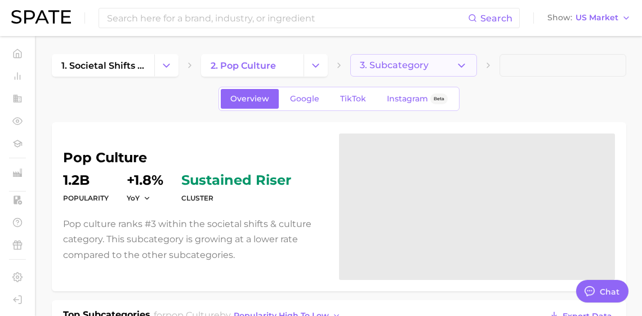
click at [395, 64] on span "3. Subcategory" at bounding box center [394, 65] width 69 height 10
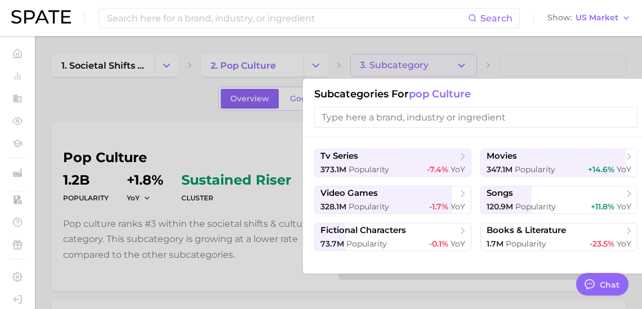
click at [177, 28] on div "Search Show US Market" at bounding box center [320, 18] width 619 height 36
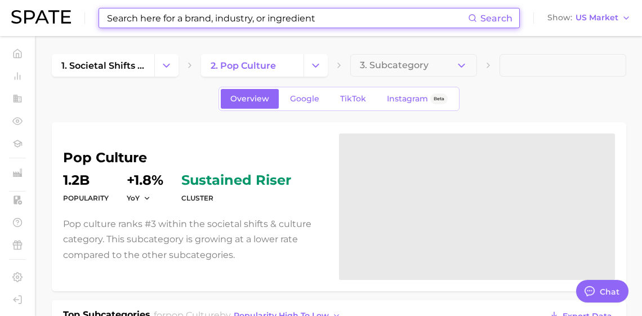
click at [176, 20] on input at bounding box center [287, 17] width 362 height 19
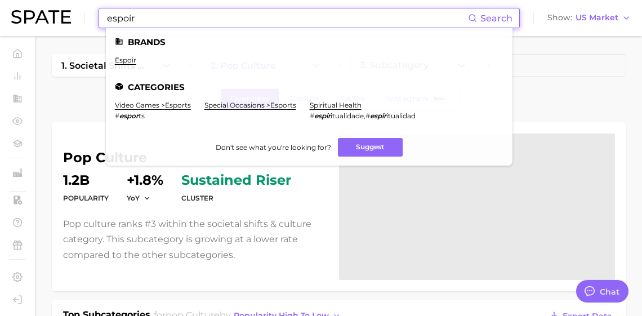
click at [143, 19] on input "espoir" at bounding box center [287, 17] width 362 height 19
paste input "ice cream & sorbets"
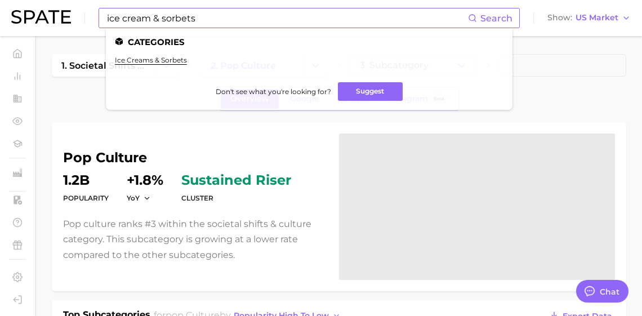
click at [172, 64] on ul "ice creams & sorbets" at bounding box center [309, 64] width 389 height 17
click at [171, 60] on link "ice creams & sorbets" at bounding box center [151, 60] width 72 height 8
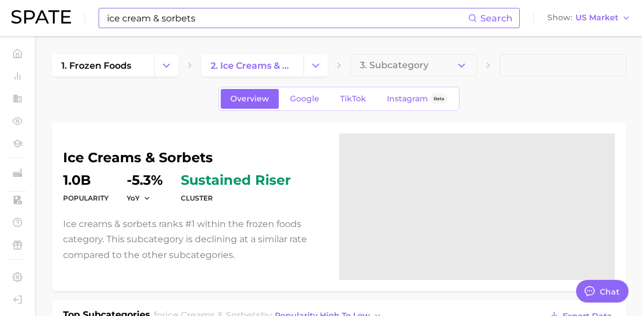
click at [417, 14] on input "ice cream & sorbets" at bounding box center [287, 17] width 362 height 19
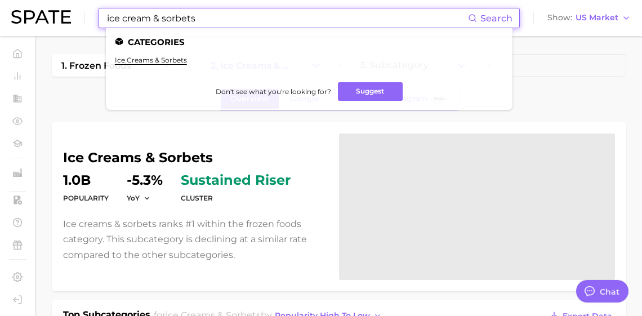
click at [417, 14] on input "ice cream & sorbets" at bounding box center [287, 17] width 362 height 19
paste input "societal shfts & culture"
type input "societal shfts & culture"
click at [178, 57] on link "societal shifts & culture" at bounding box center [155, 60] width 80 height 8
